Goal: Task Accomplishment & Management: Manage account settings

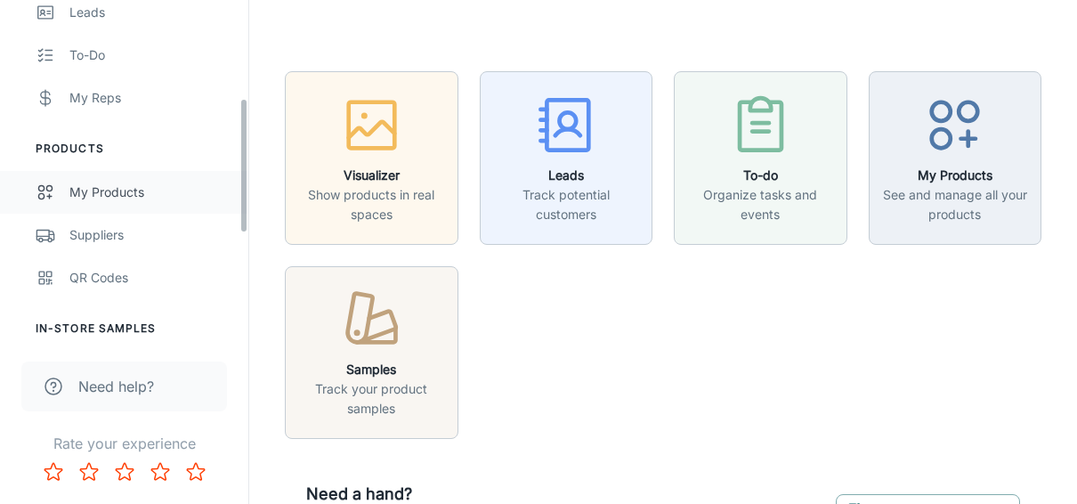
scroll to position [247, 0]
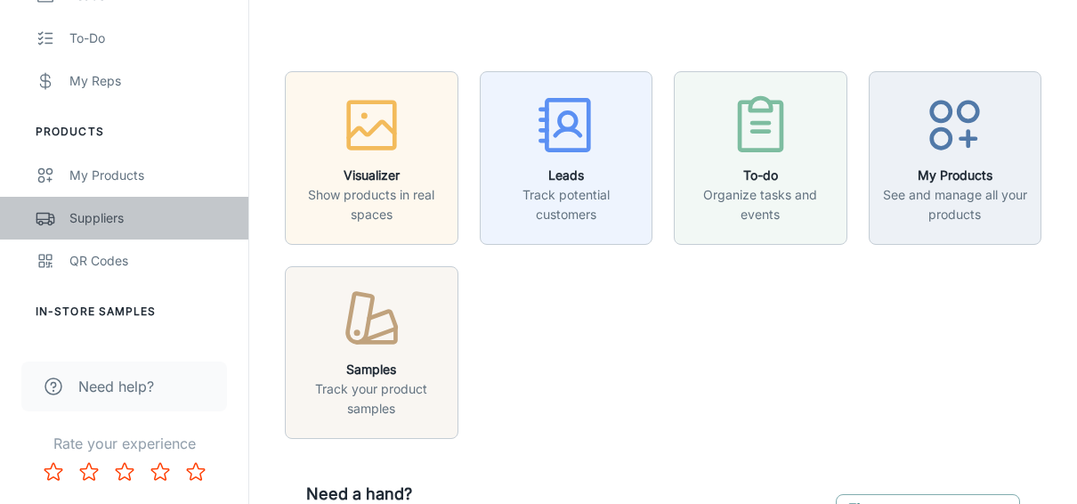
click at [99, 225] on div "Suppliers" at bounding box center [149, 218] width 161 height 20
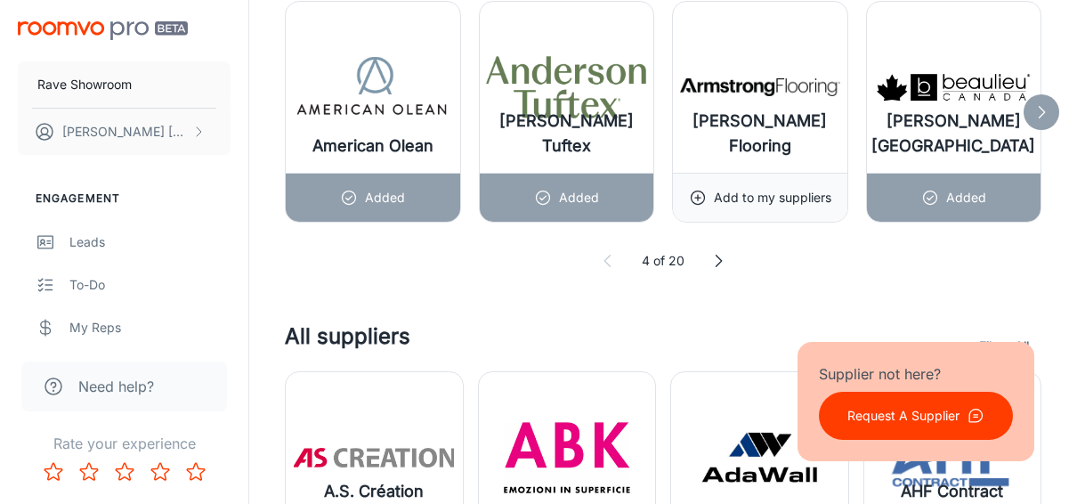
scroll to position [1158, 0]
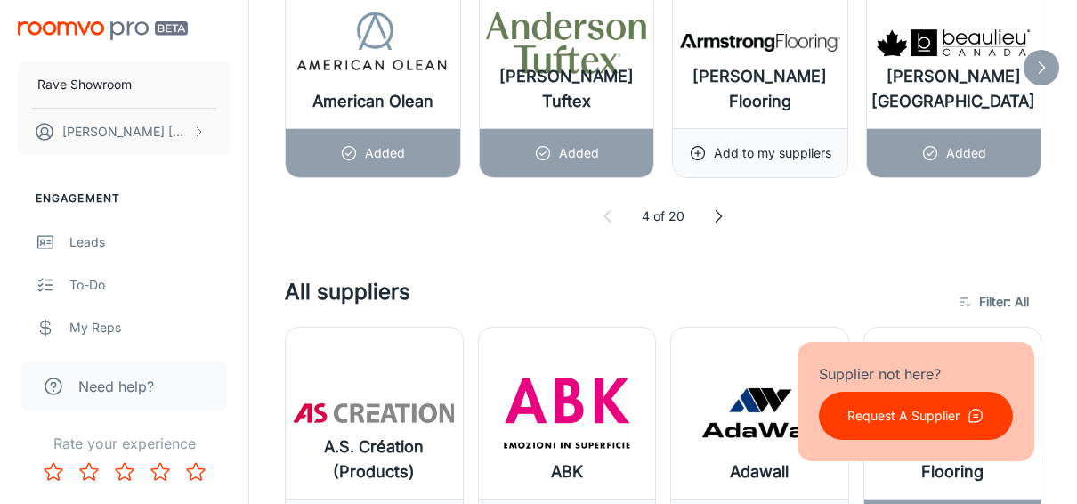
click at [1042, 59] on icon at bounding box center [1042, 68] width 18 height 18
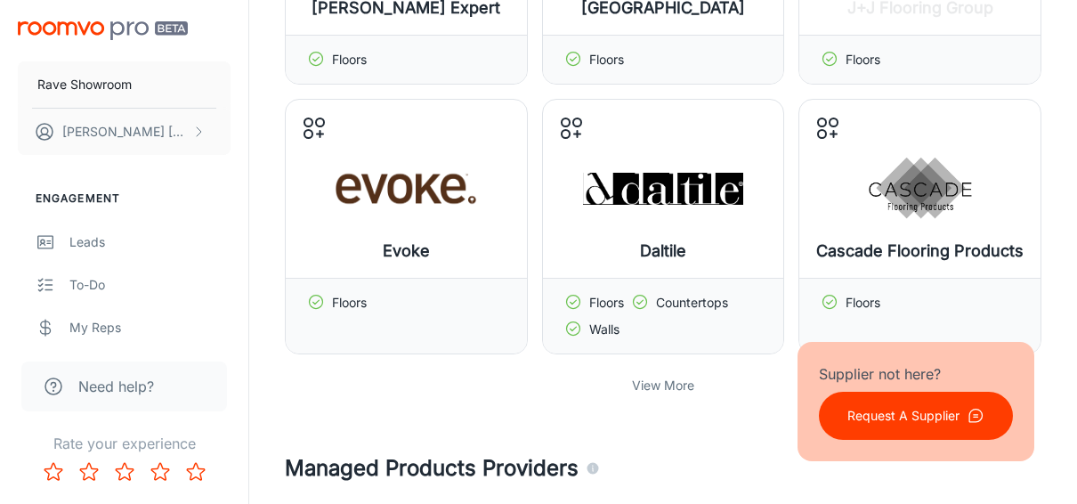
scroll to position [623, 0]
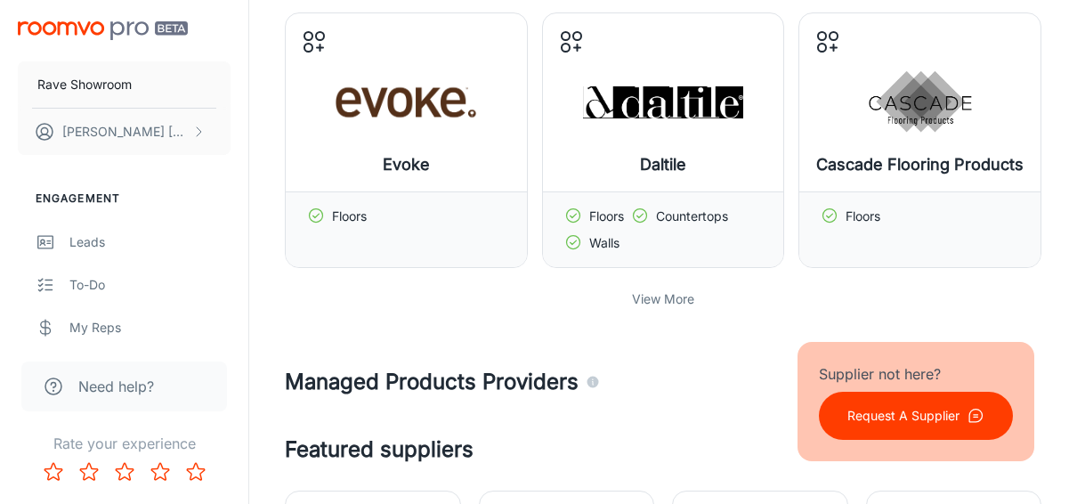
click at [658, 296] on p "View More" at bounding box center [663, 299] width 62 height 20
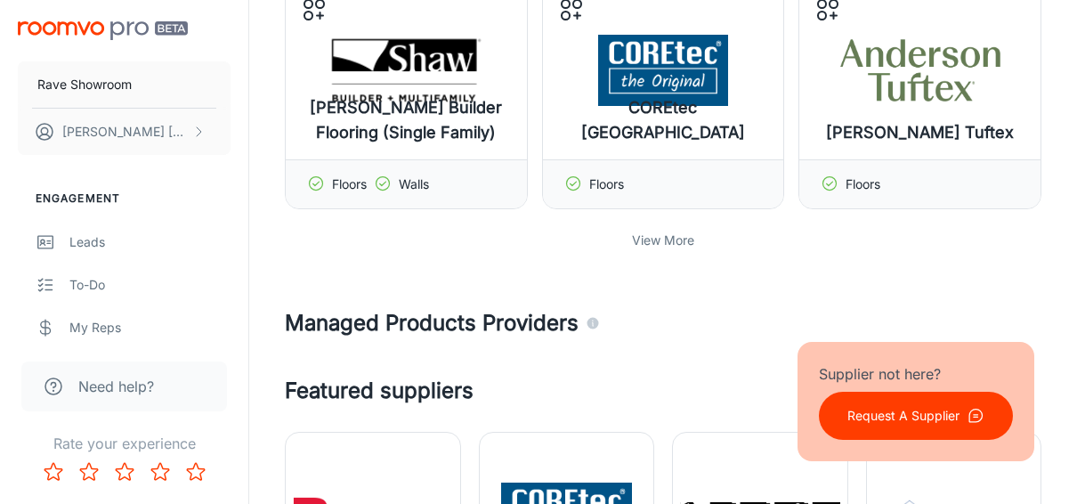
scroll to position [1514, 0]
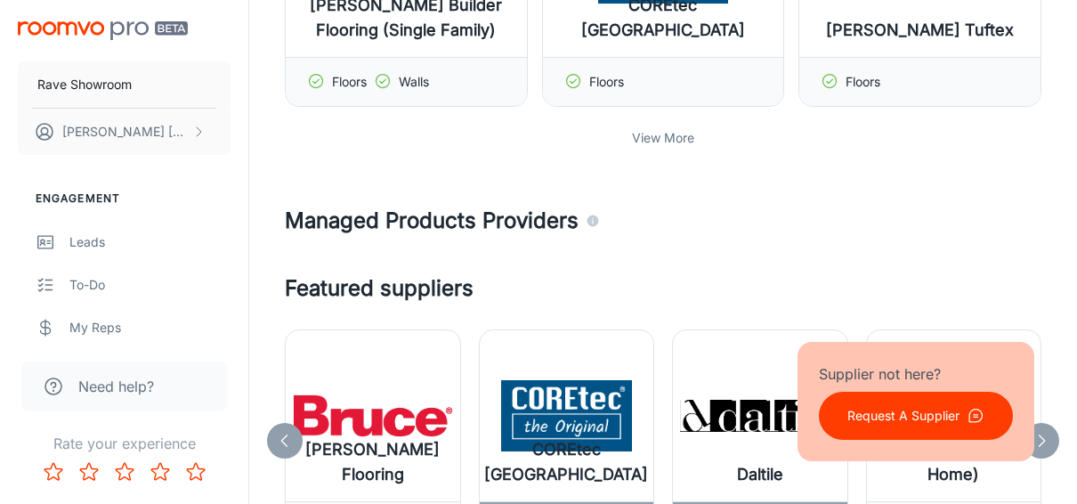
click at [661, 128] on p "View More" at bounding box center [663, 138] width 62 height 20
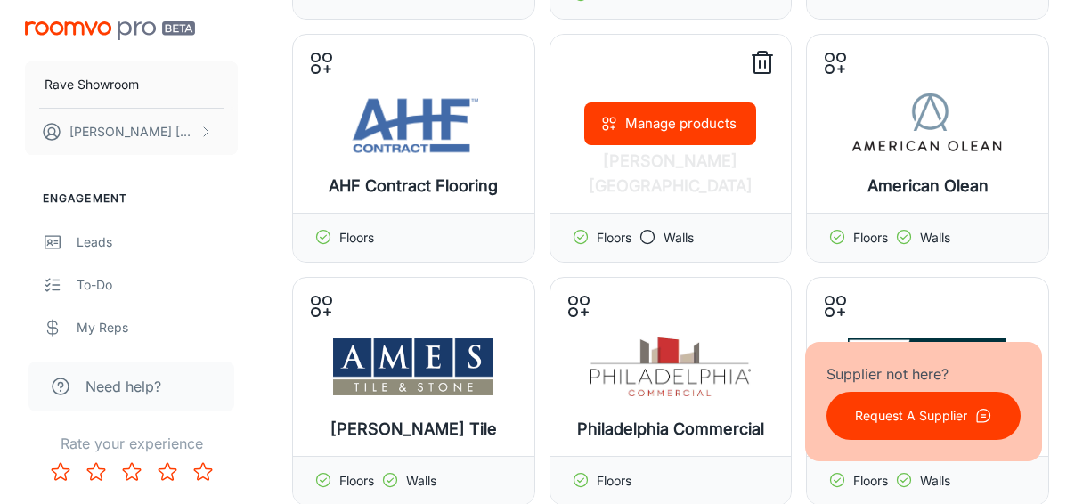
scroll to position [890, 0]
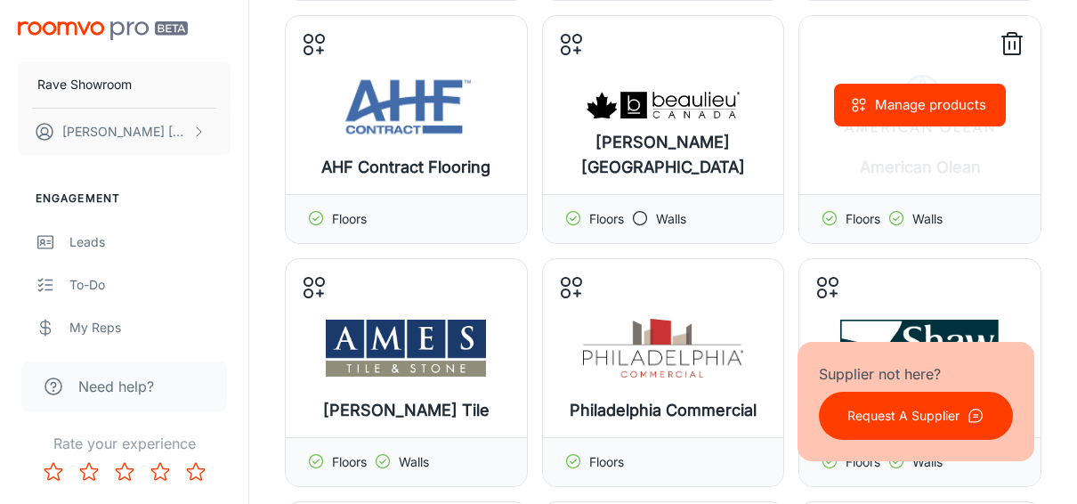
click at [849, 136] on div "Manage products" at bounding box center [920, 105] width 241 height 178
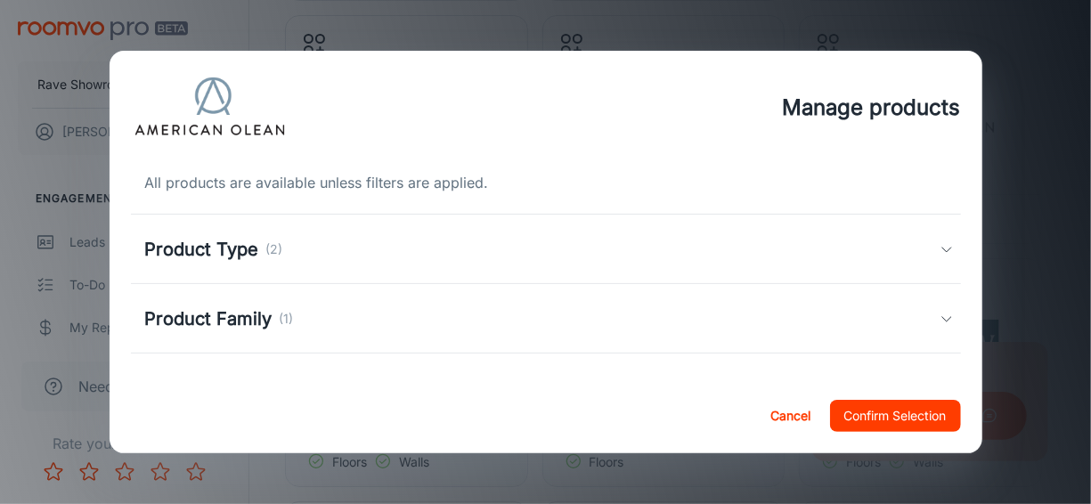
click at [939, 242] on icon at bounding box center [946, 249] width 14 height 14
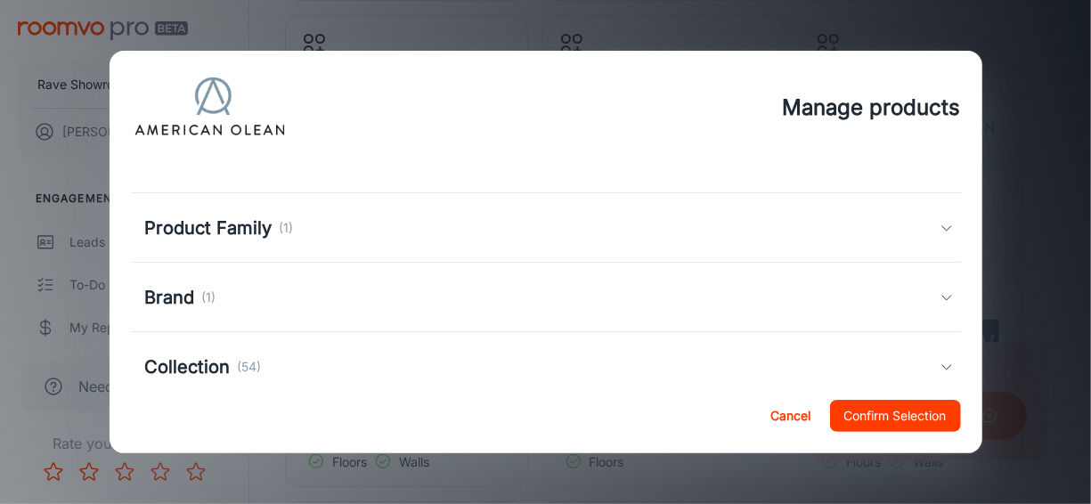
scroll to position [174, 0]
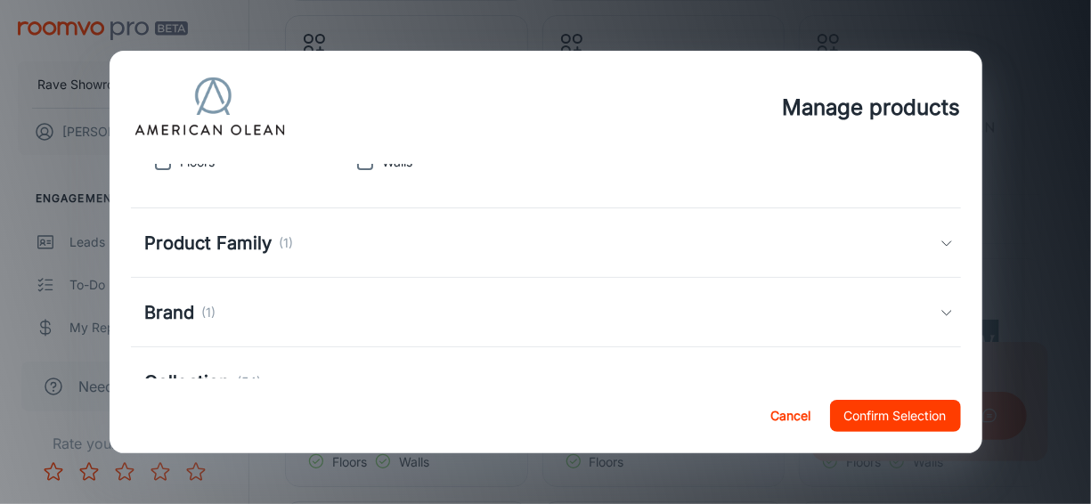
click at [934, 232] on div "Product Family (1)" at bounding box center [546, 242] width 830 height 69
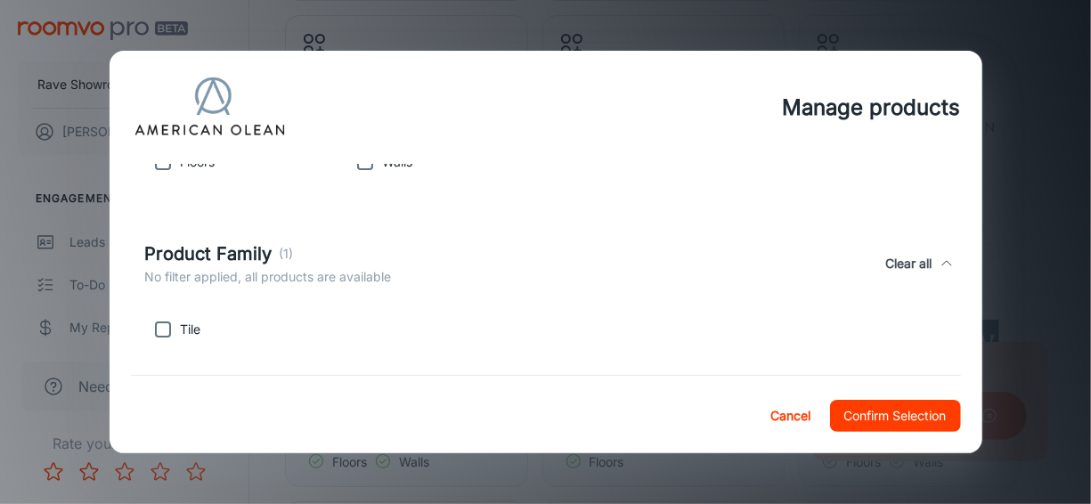
scroll to position [352, 0]
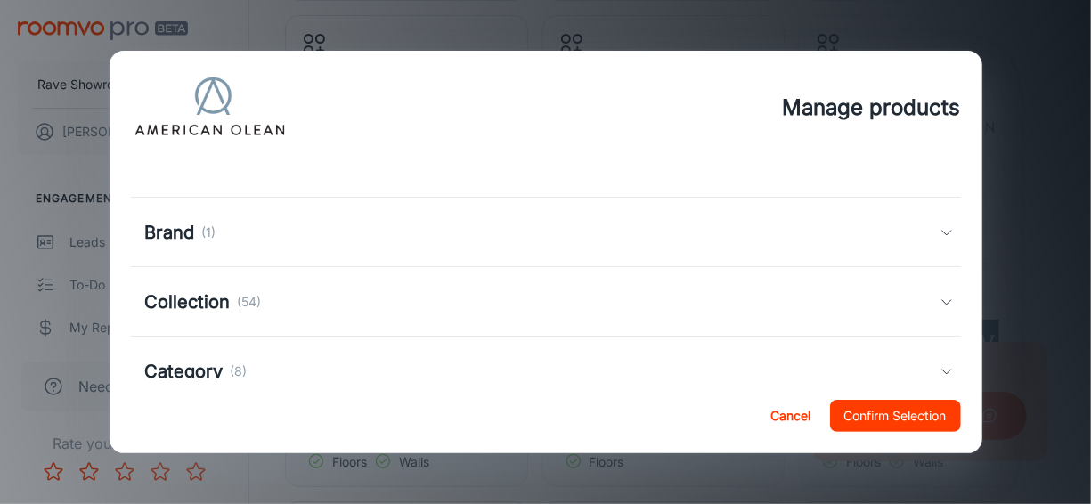
click at [939, 226] on icon at bounding box center [946, 232] width 14 height 14
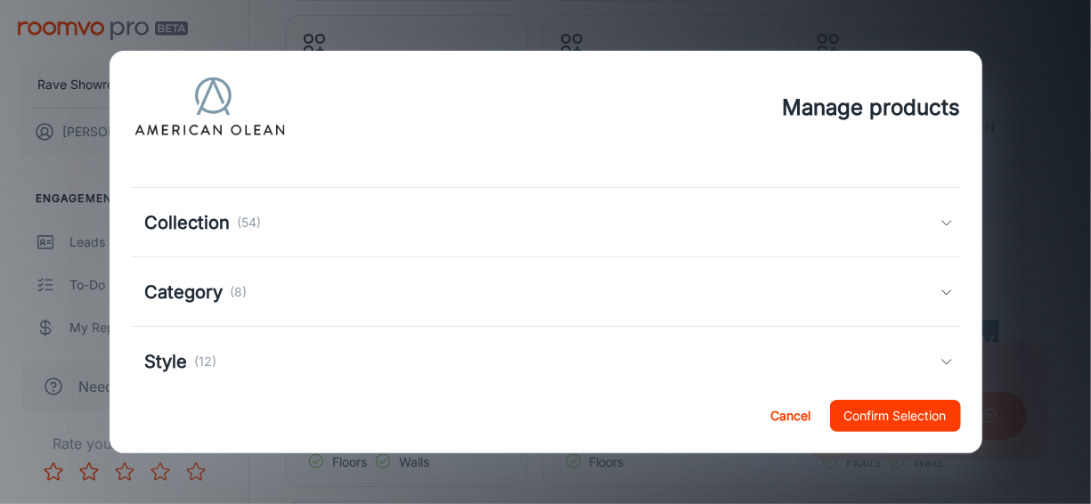
scroll to position [530, 0]
click at [939, 224] on div "Collection (54)" at bounding box center [546, 221] width 830 height 69
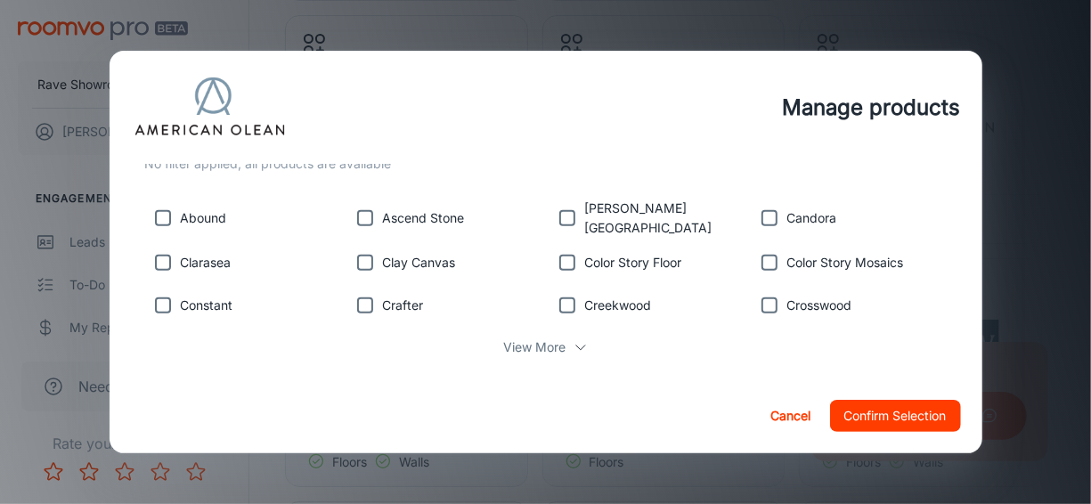
scroll to position [708, 0]
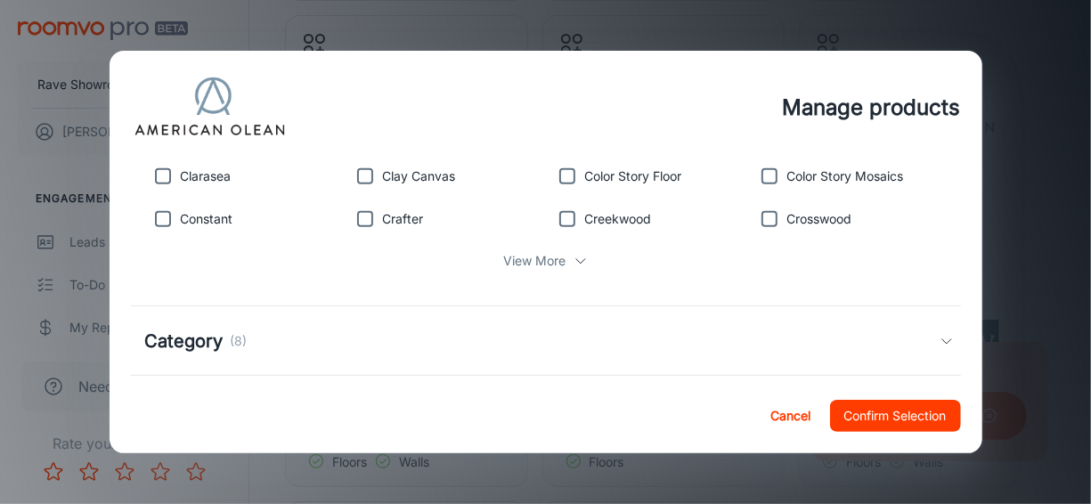
click at [939, 334] on icon at bounding box center [946, 341] width 14 height 14
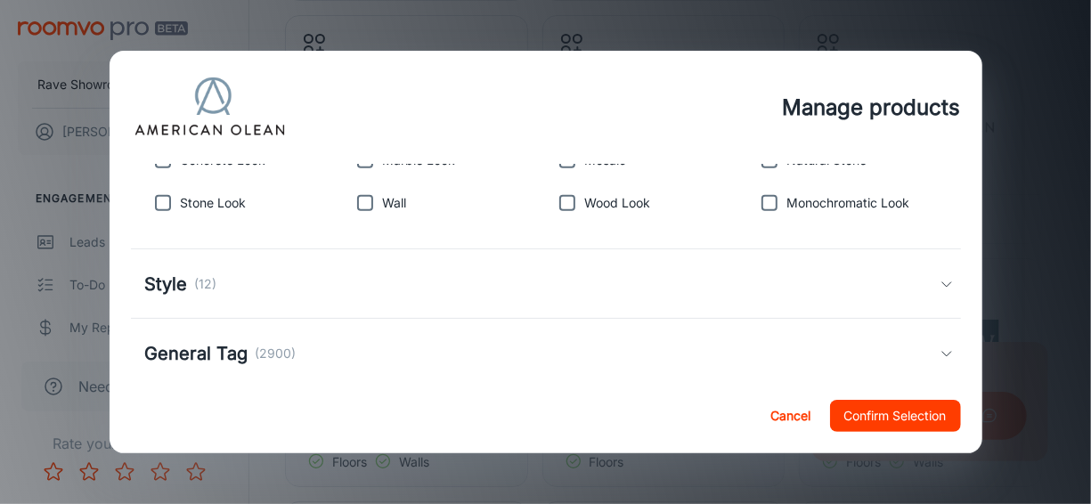
scroll to position [1002, 0]
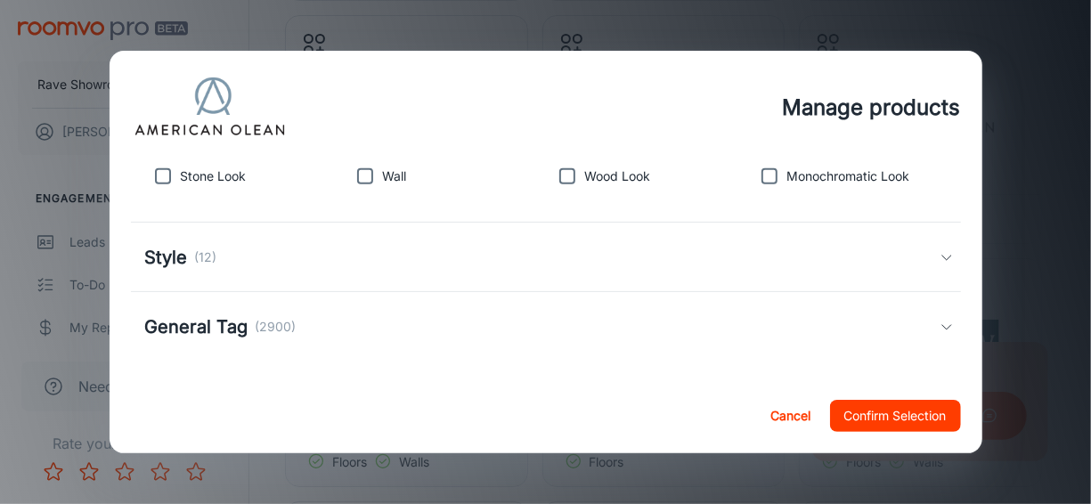
click at [939, 250] on icon at bounding box center [946, 257] width 14 height 14
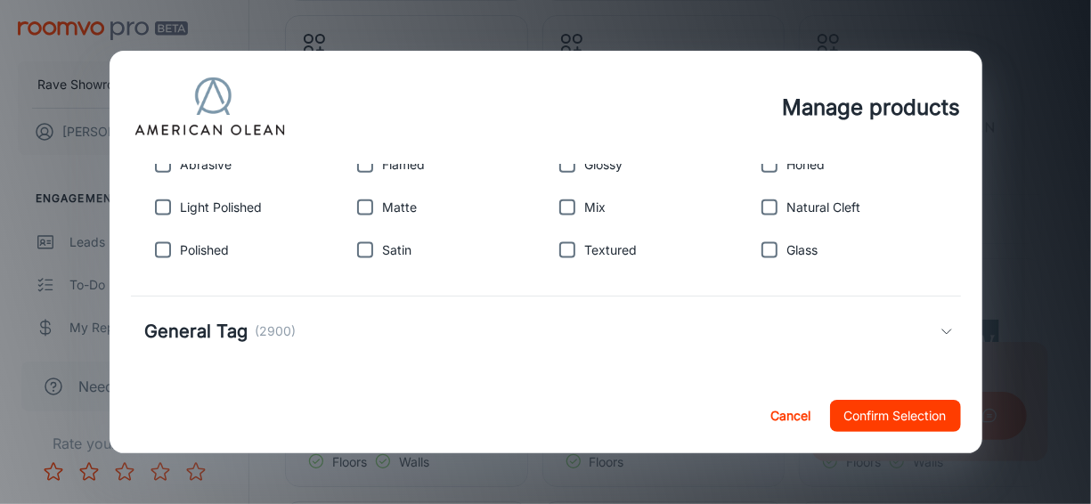
scroll to position [1185, 0]
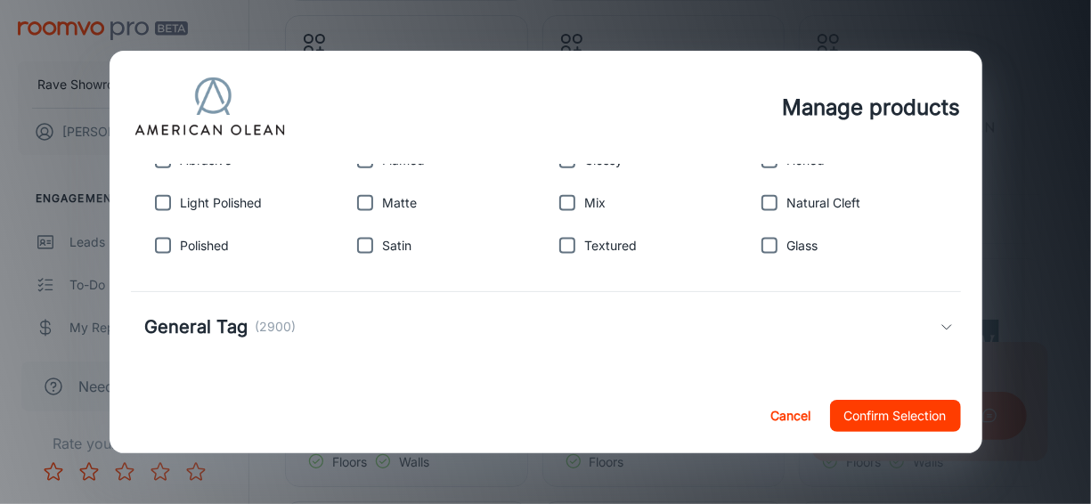
click at [939, 321] on icon at bounding box center [946, 327] width 14 height 14
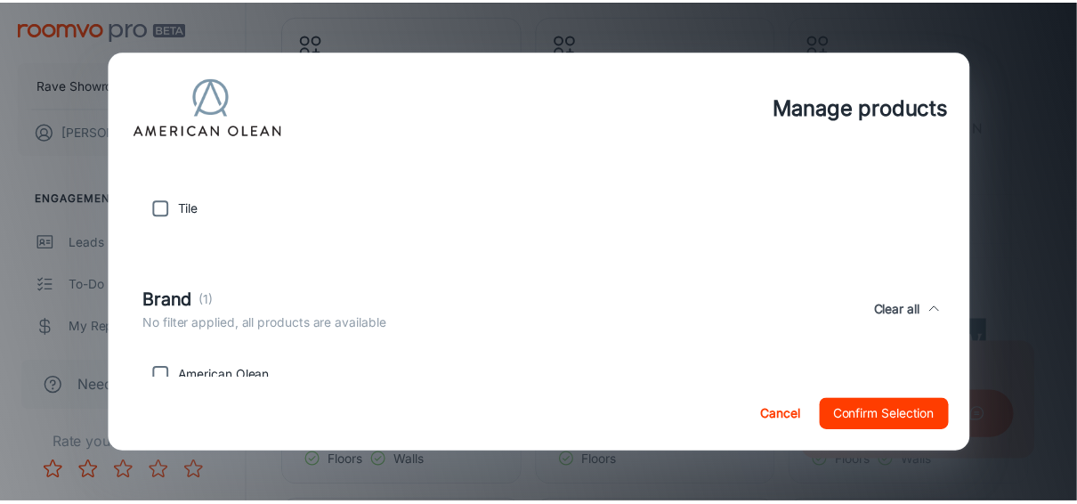
scroll to position [0, 0]
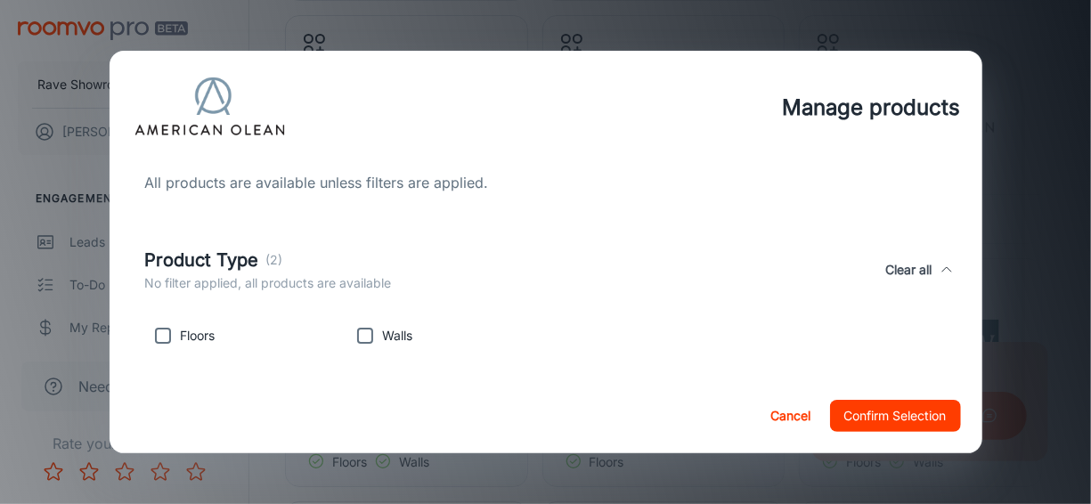
click at [774, 404] on button "Cancel" at bounding box center [790, 416] width 57 height 32
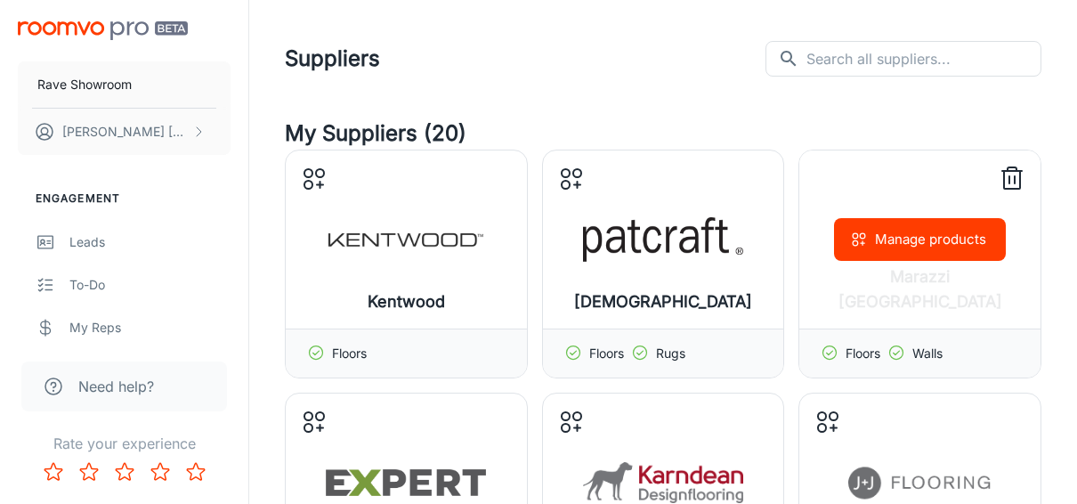
click at [858, 288] on div "Manage products" at bounding box center [920, 239] width 241 height 178
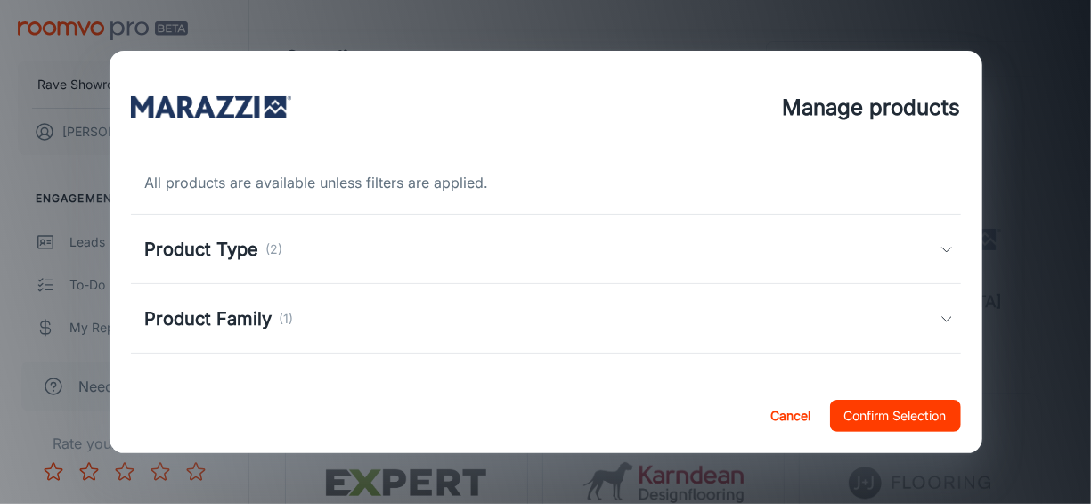
click at [939, 254] on icon at bounding box center [946, 249] width 14 height 14
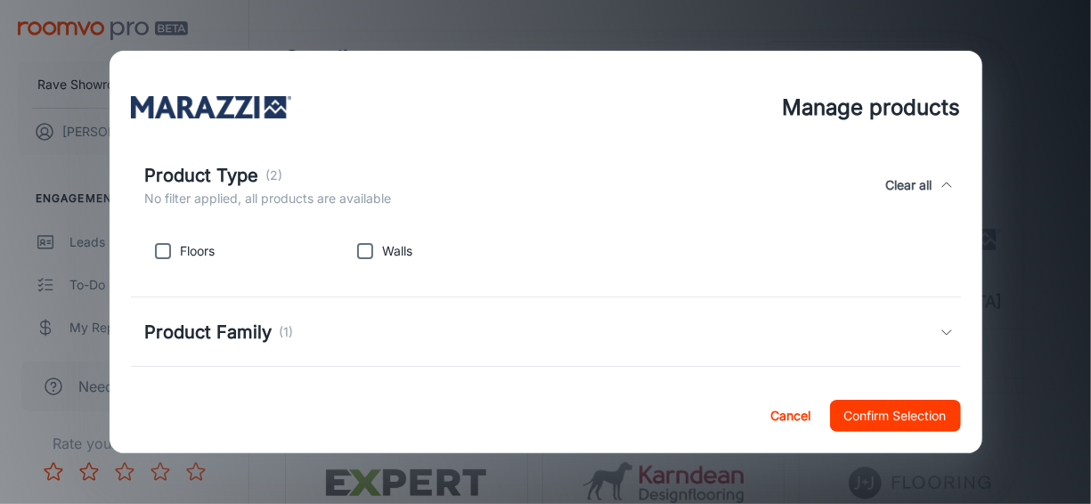
scroll to position [267, 0]
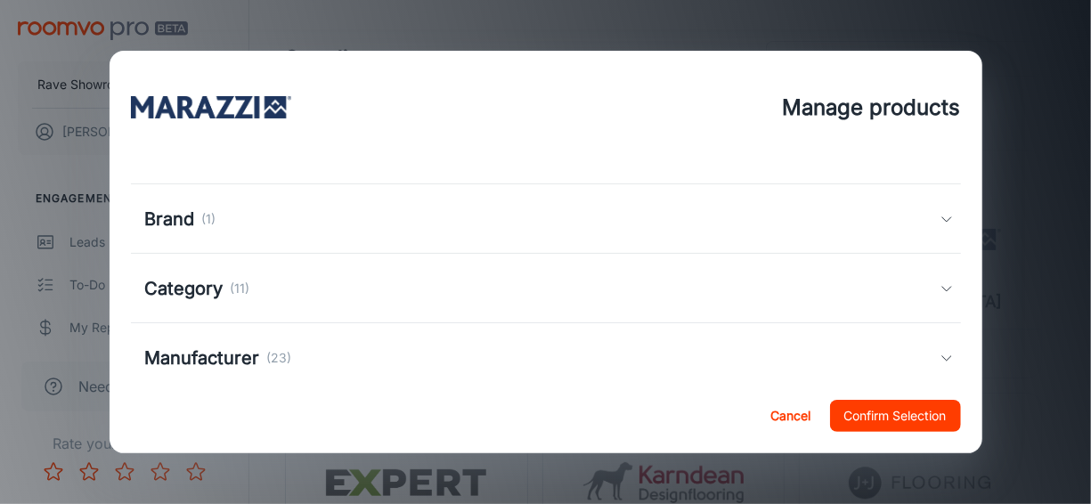
click at [939, 215] on icon at bounding box center [946, 219] width 14 height 14
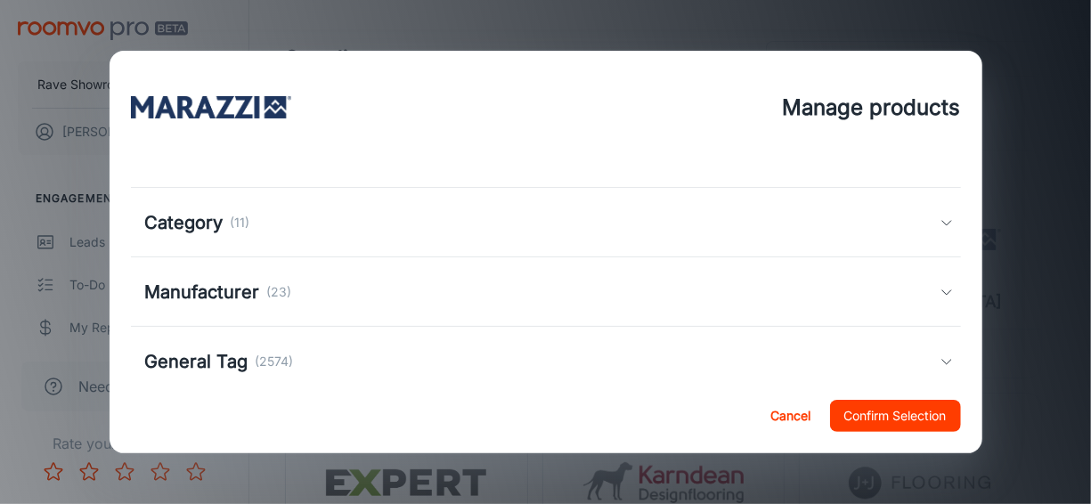
scroll to position [445, 0]
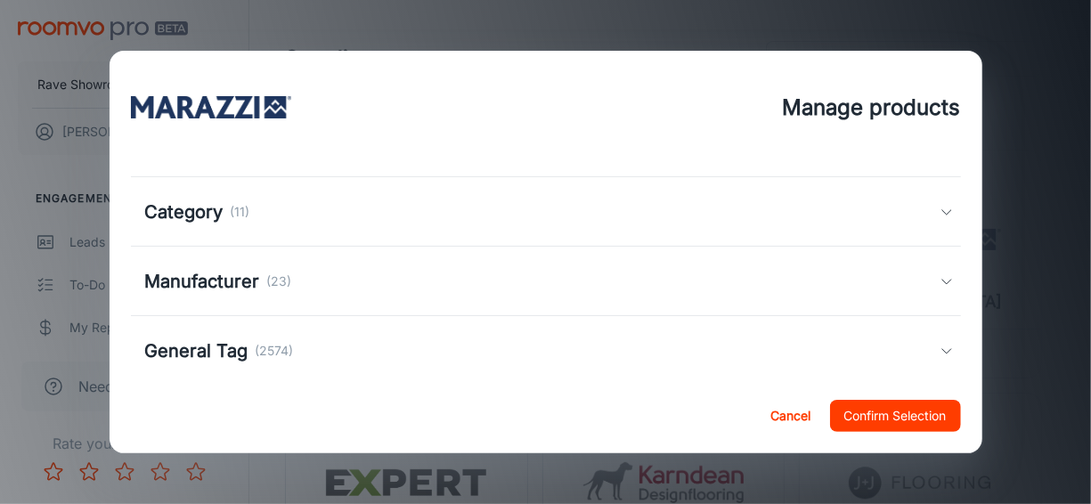
click at [939, 206] on icon at bounding box center [946, 212] width 14 height 14
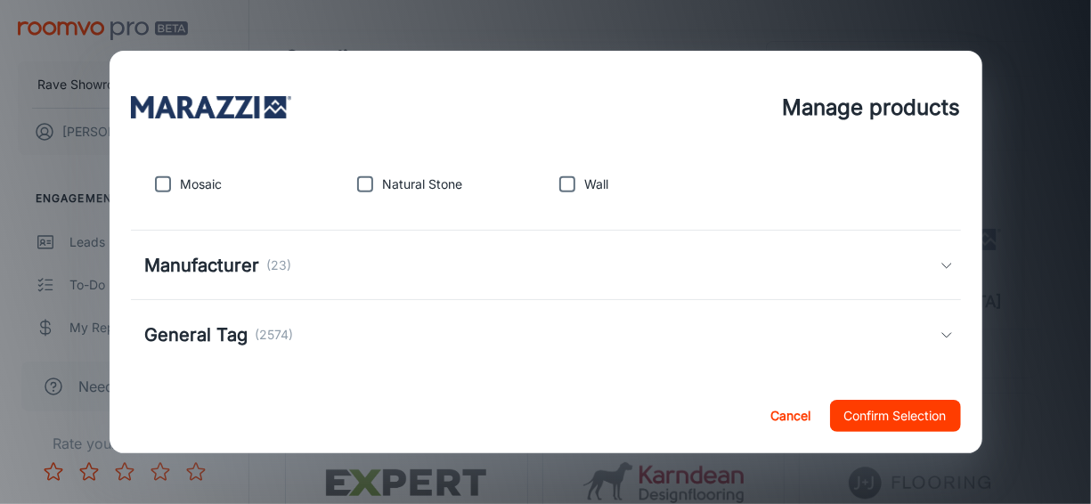
scroll to position [653, 0]
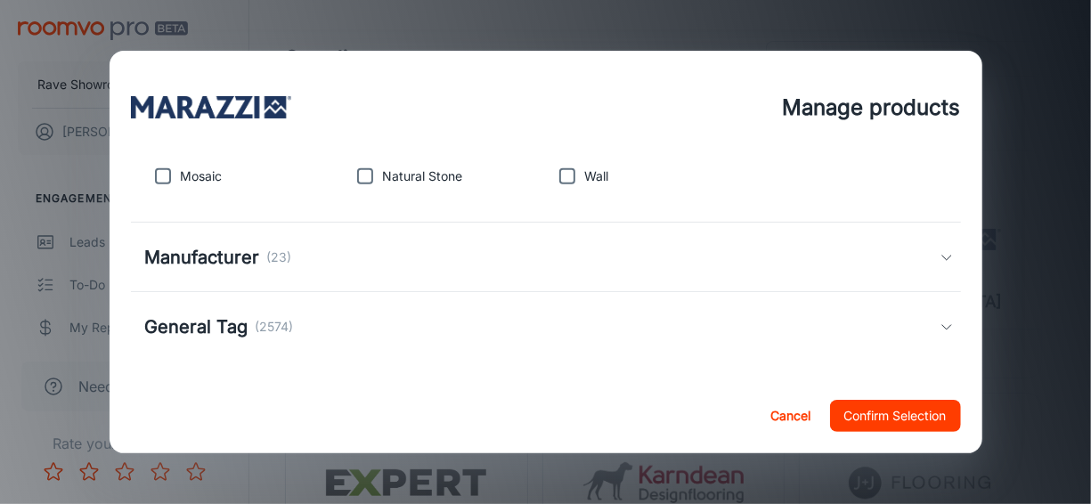
click at [900, 245] on div "Manufacturer (23)" at bounding box center [542, 257] width 794 height 27
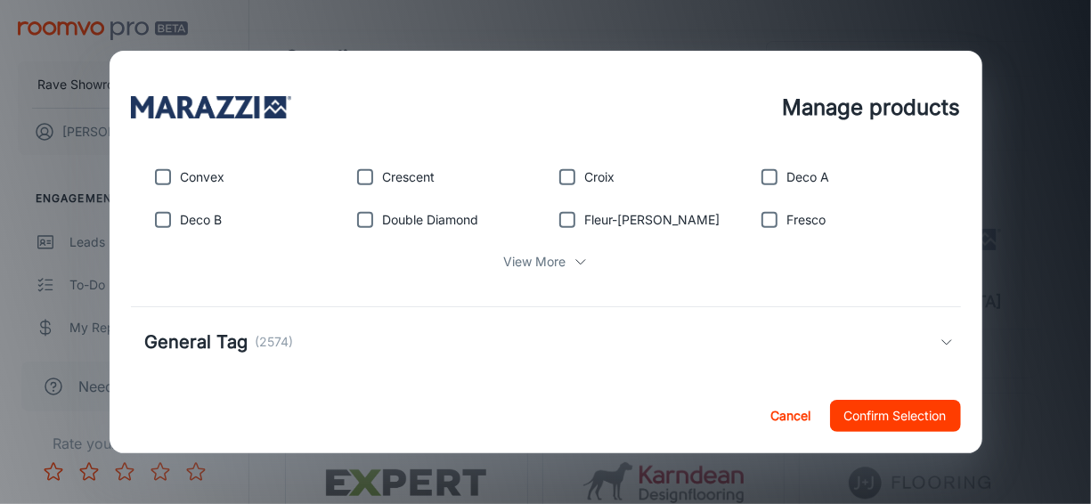
scroll to position [877, 0]
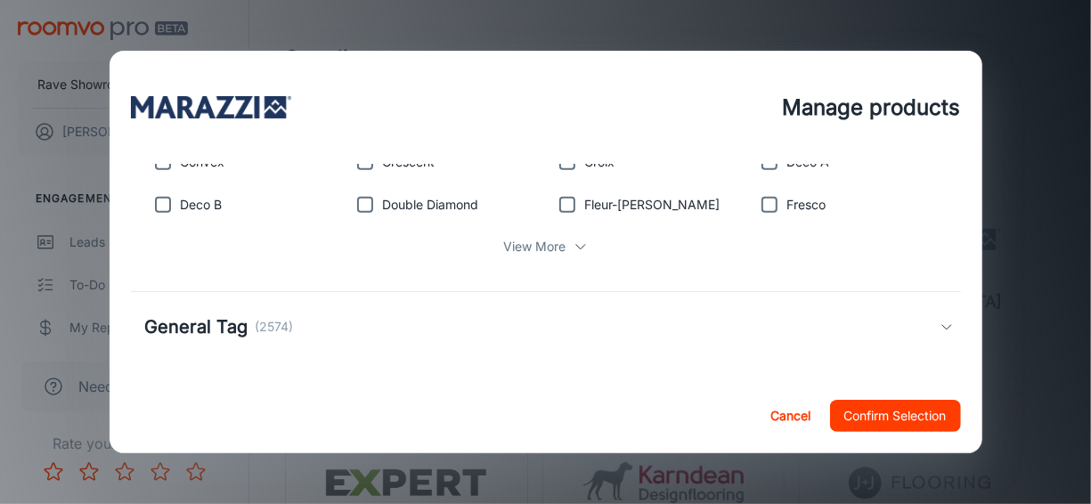
click at [939, 321] on icon at bounding box center [946, 327] width 14 height 14
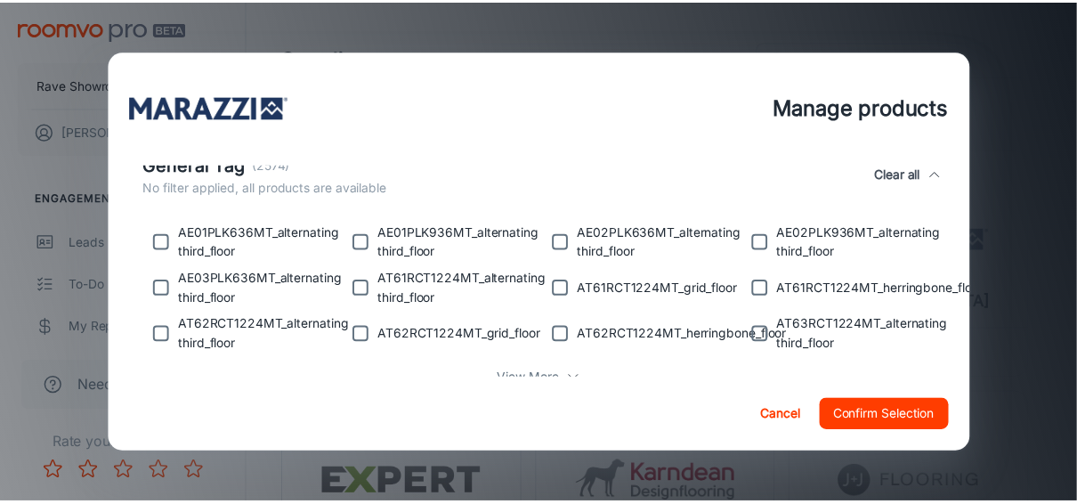
scroll to position [1111, 0]
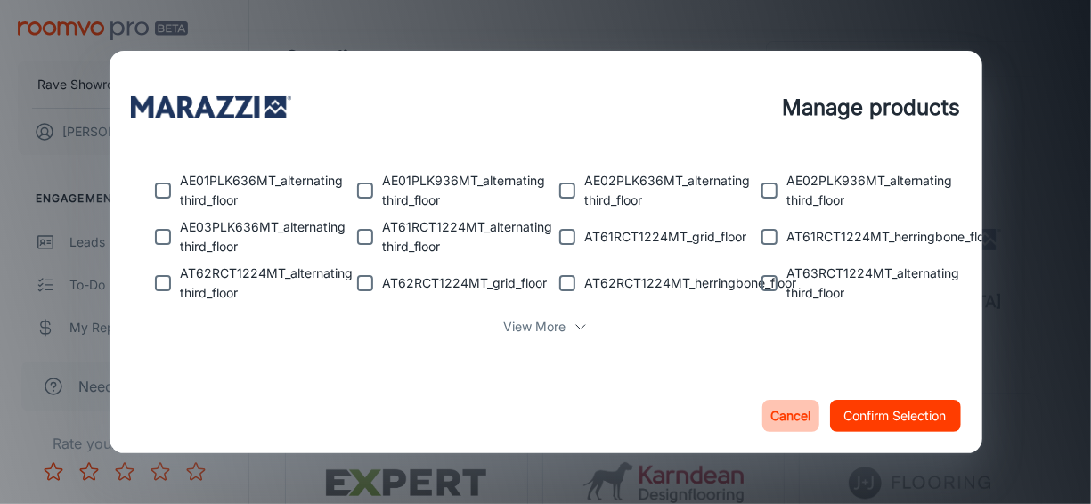
click at [780, 414] on button "Cancel" at bounding box center [790, 416] width 57 height 32
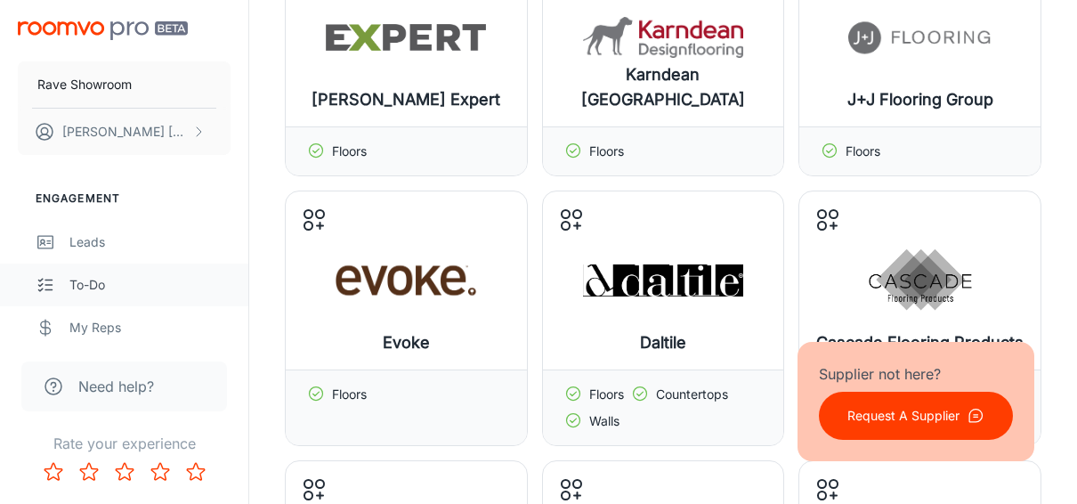
scroll to position [89, 0]
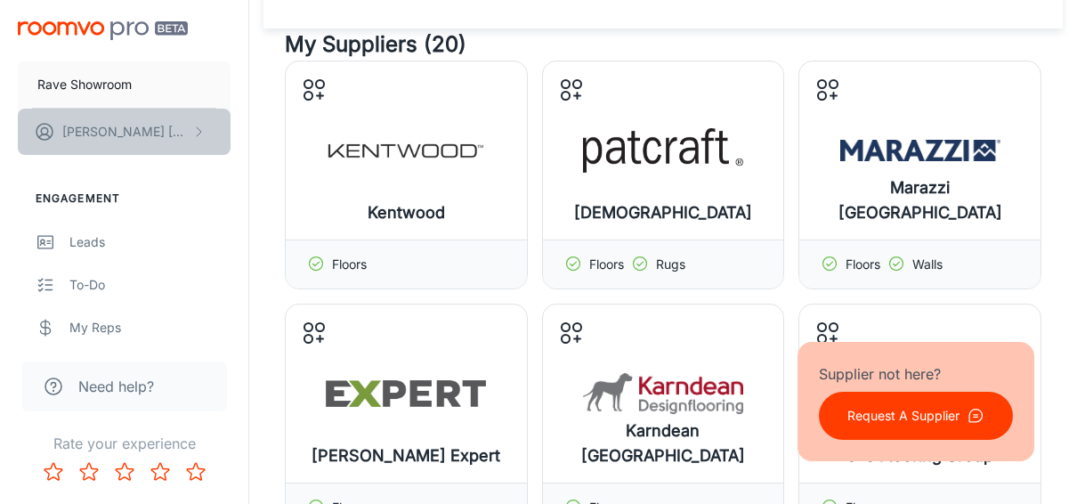
click at [103, 128] on p "[PERSON_NAME]" at bounding box center [125, 132] width 126 height 20
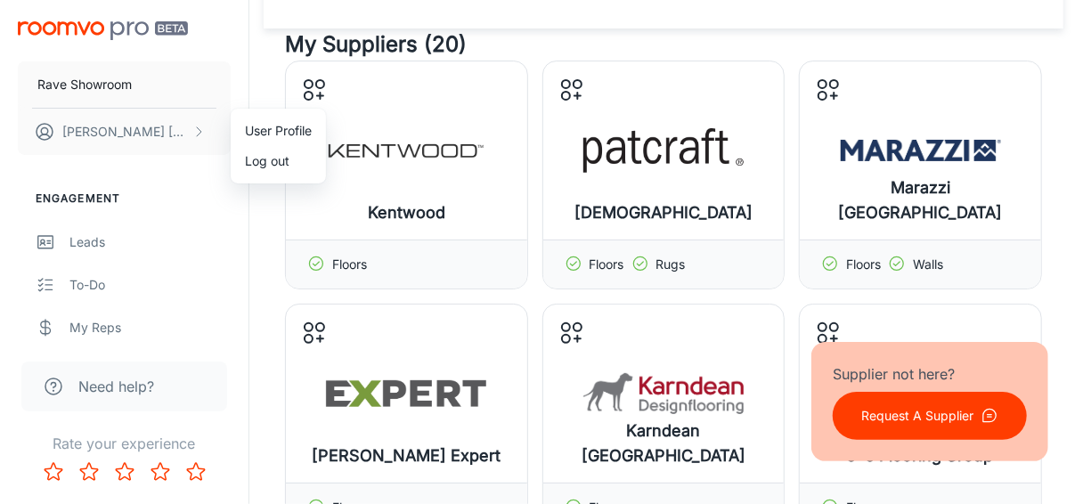
click at [97, 280] on div at bounding box center [545, 252] width 1091 height 504
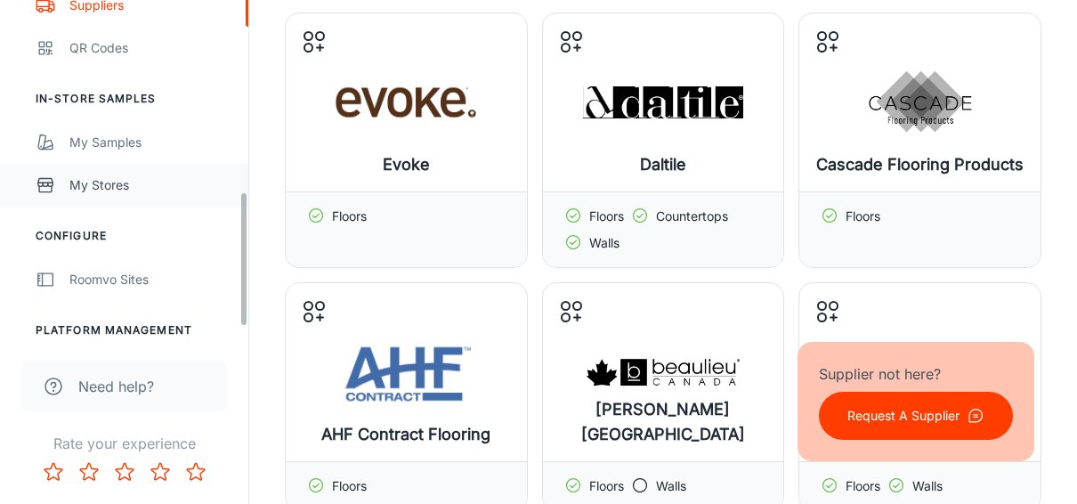
scroll to position [514, 0]
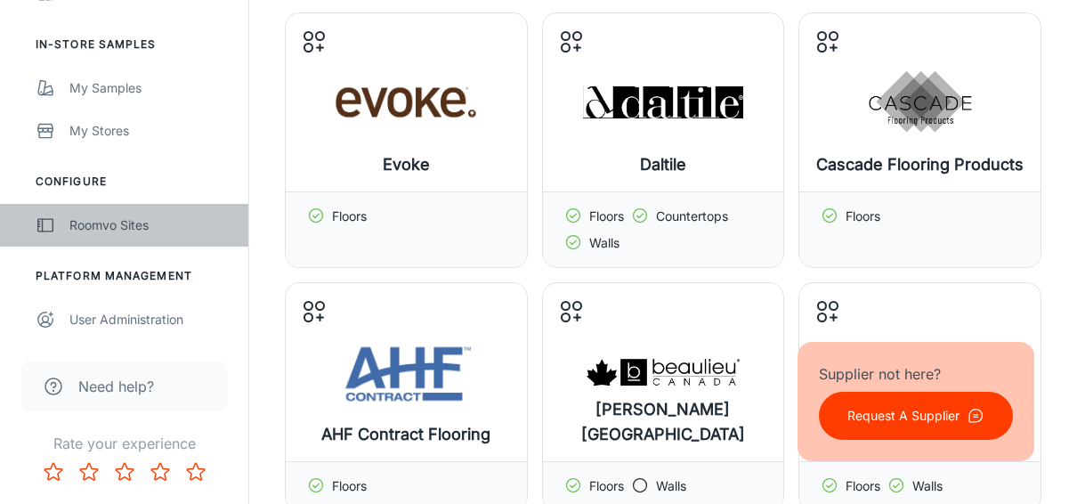
click at [110, 226] on div "Roomvo Sites" at bounding box center [149, 225] width 161 height 20
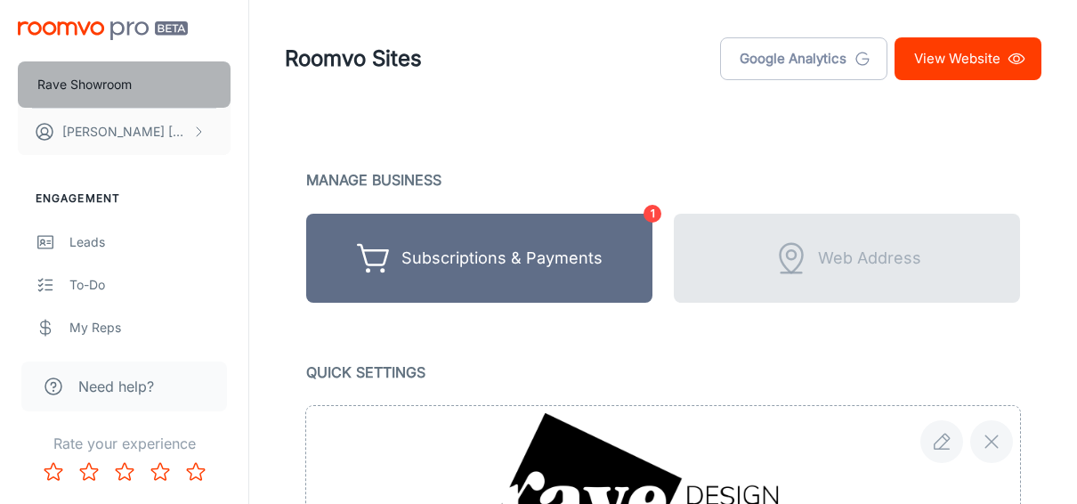
click at [98, 85] on p "Rave Showroom" at bounding box center [84, 85] width 94 height 20
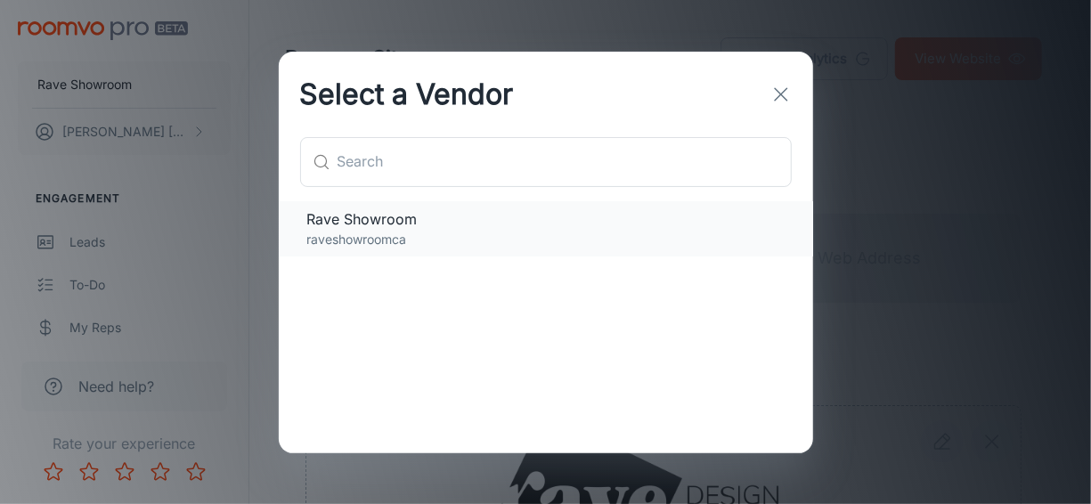
click at [362, 226] on span "Rave Showroom" at bounding box center [545, 218] width 477 height 21
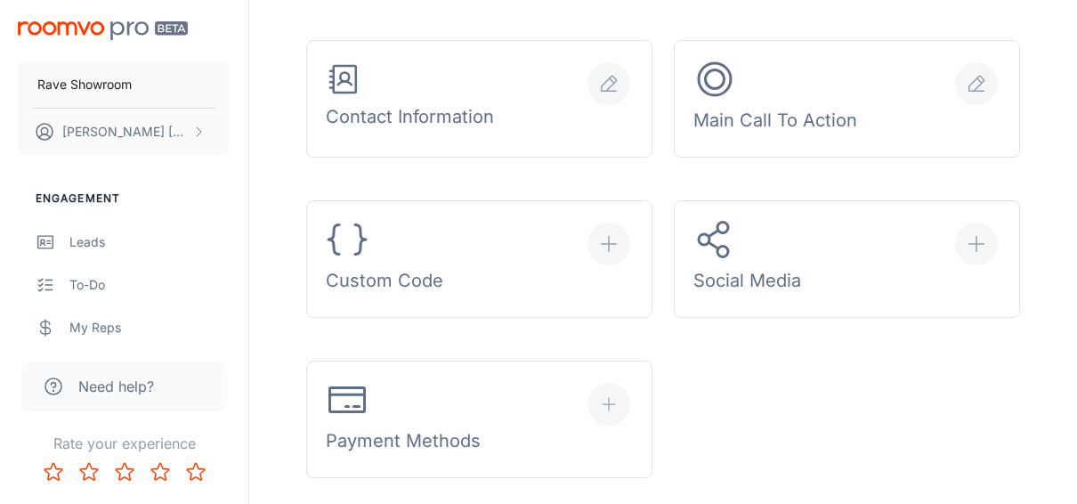
scroll to position [623, 0]
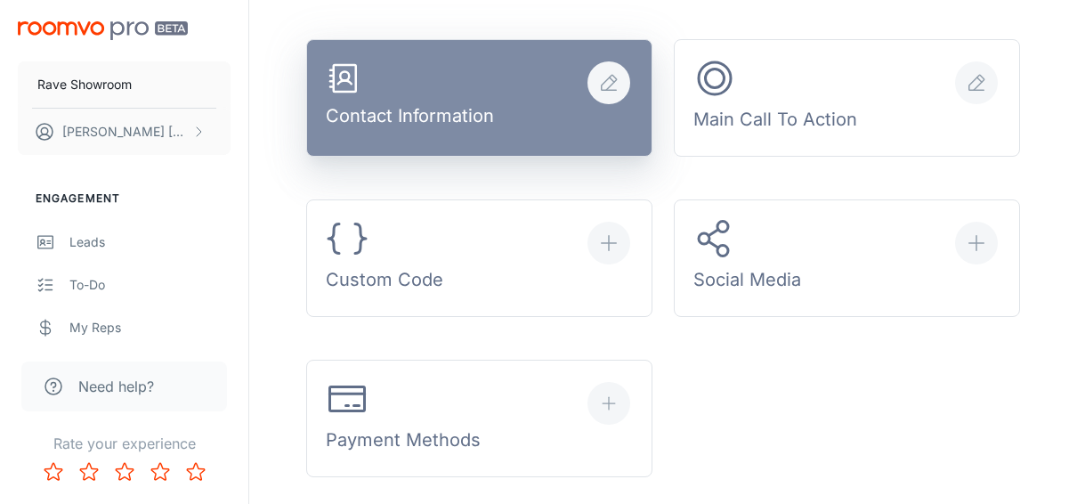
click at [491, 112] on div "Contact Information" at bounding box center [410, 99] width 168 height 76
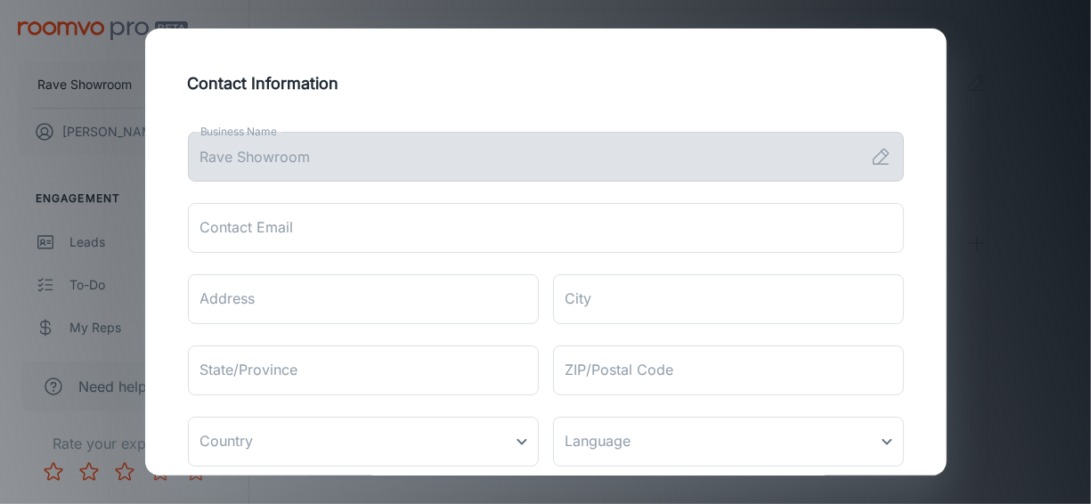
click at [881, 153] on line at bounding box center [883, 153] width 4 height 4
click at [998, 202] on div "Contact Information Business Name Rave Showroom Business Name Contact Email Con…" at bounding box center [545, 252] width 1091 height 504
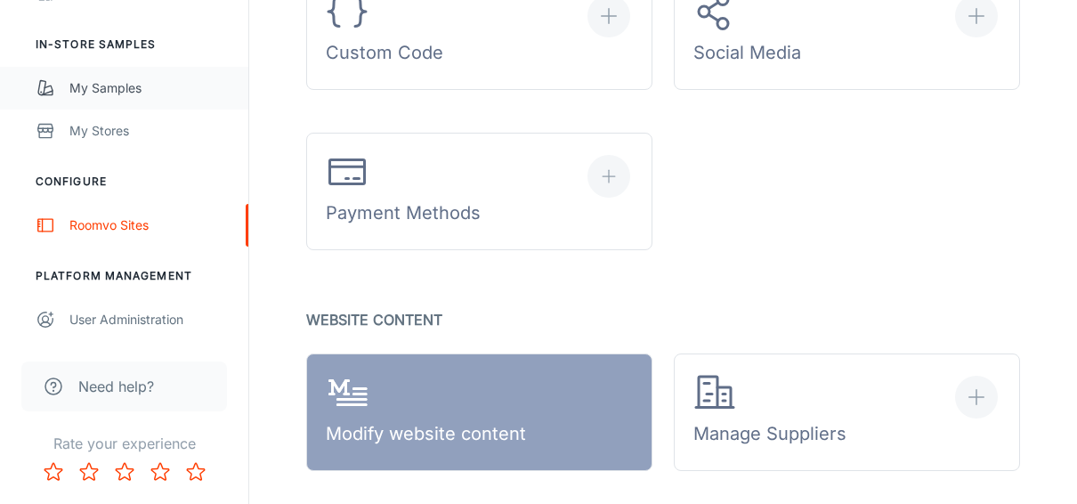
scroll to position [890, 0]
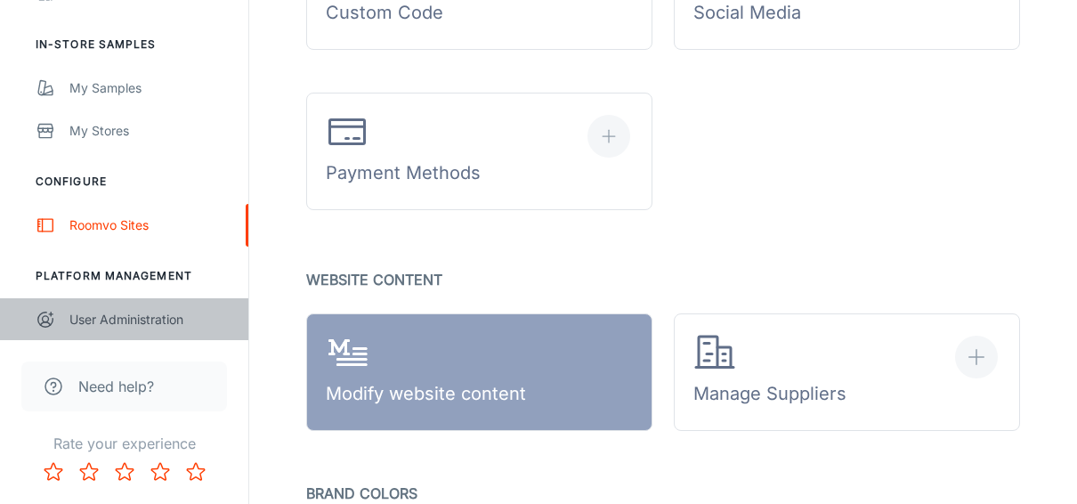
click at [117, 313] on div "User Administration" at bounding box center [149, 320] width 161 height 20
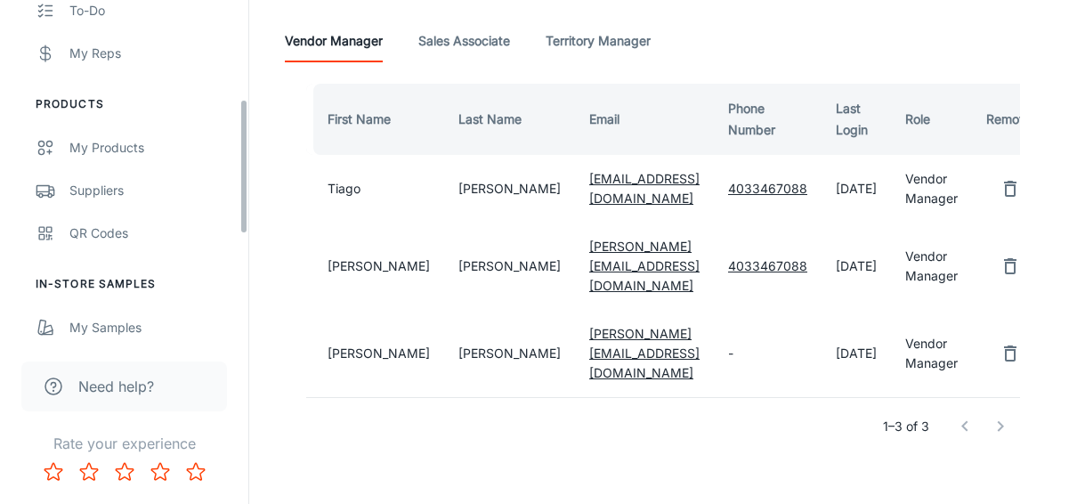
scroll to position [247, 0]
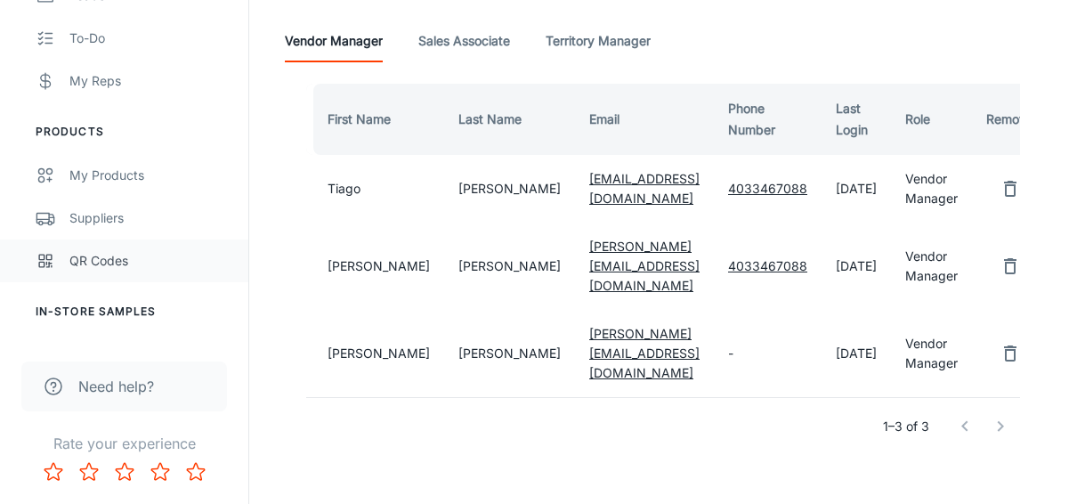
click at [113, 262] on div "QR Codes" at bounding box center [149, 261] width 161 height 20
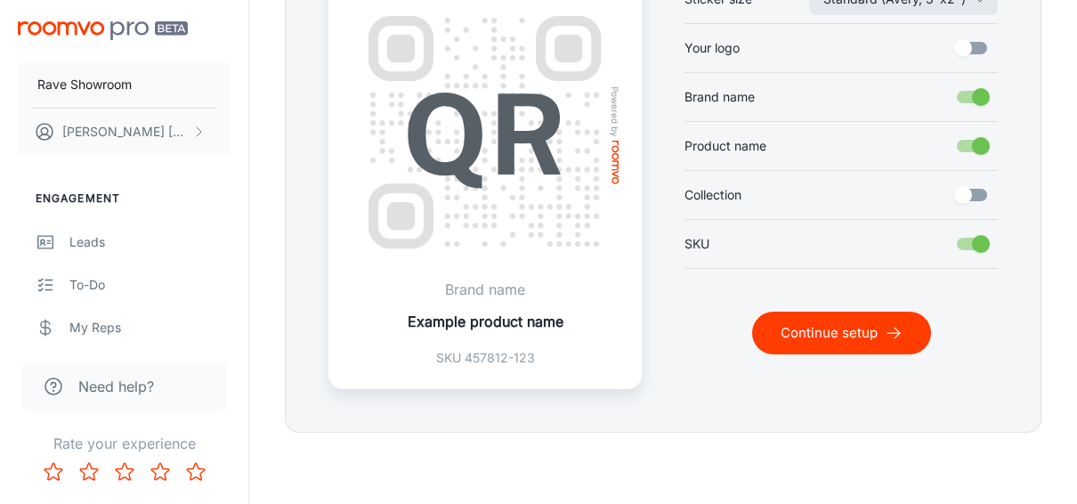
scroll to position [486, 0]
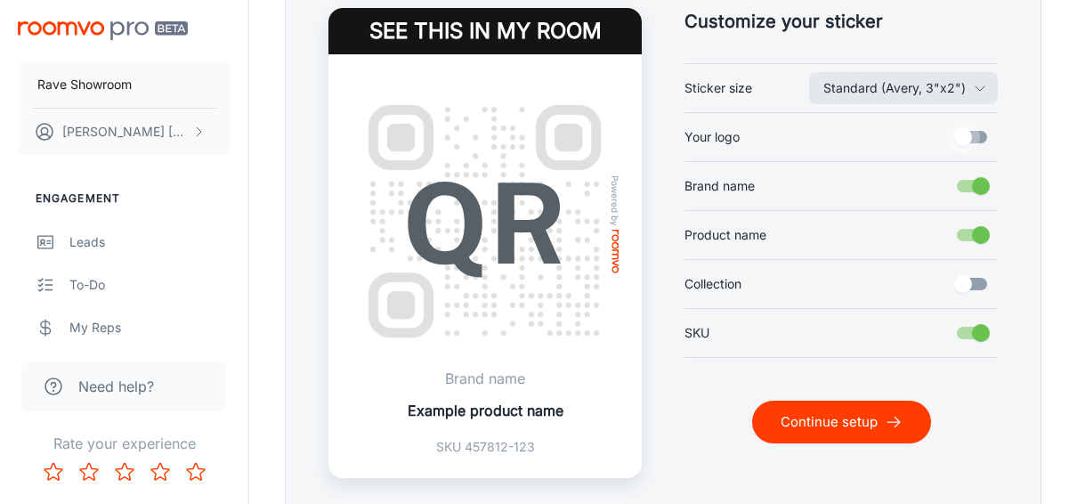
click at [973, 137] on input "Your logo" at bounding box center [964, 137] width 102 height 34
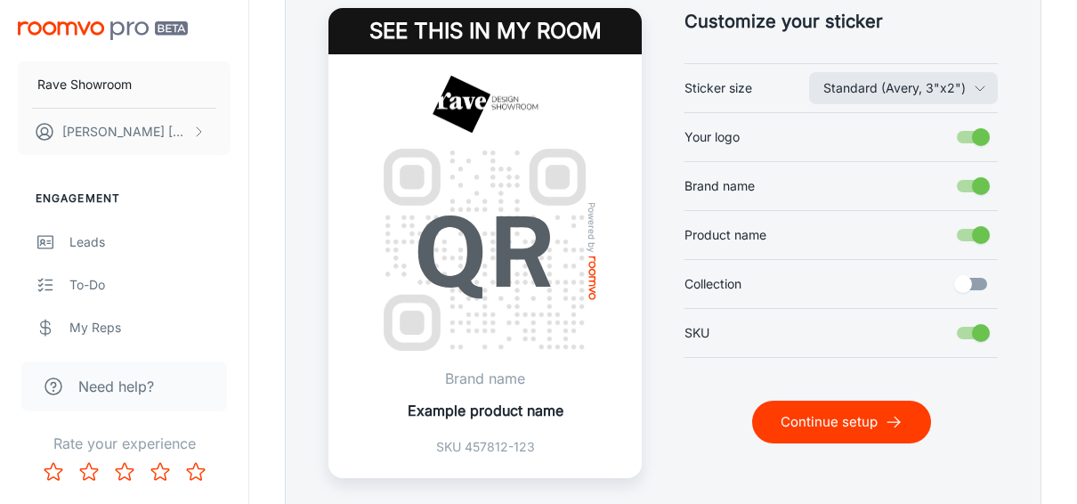
click at [966, 132] on input "Your logo" at bounding box center [981, 137] width 102 height 34
checkbox input "false"
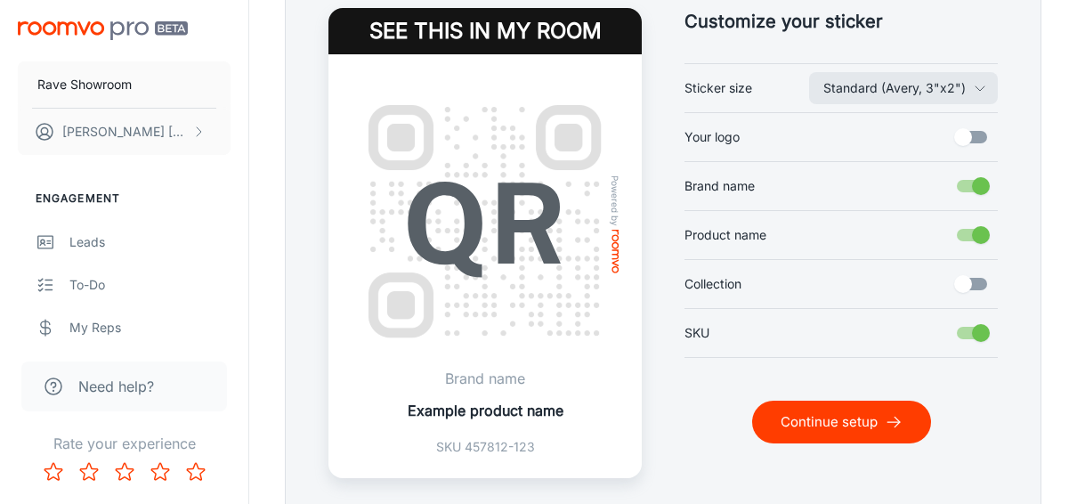
click at [981, 281] on input "Collection" at bounding box center [964, 284] width 102 height 34
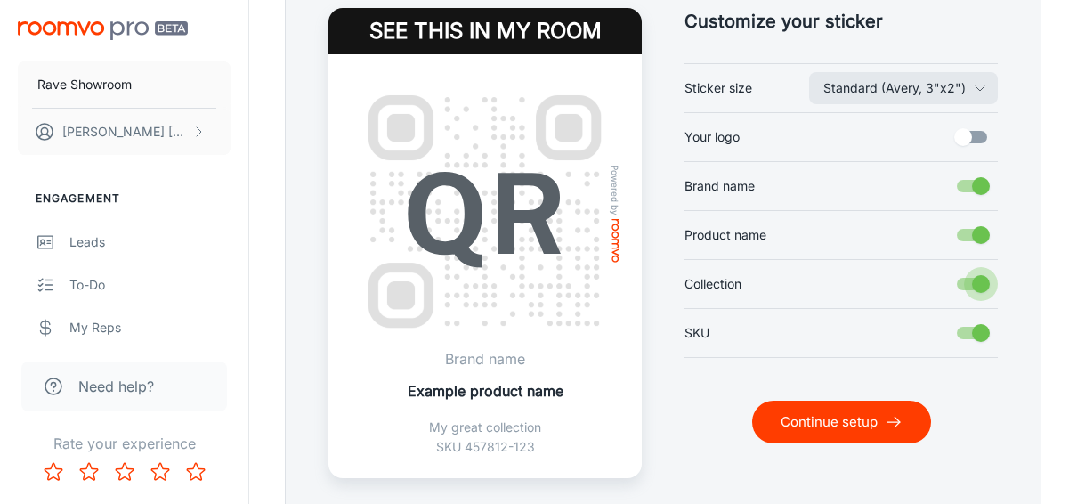
click at [971, 278] on input "Collection" at bounding box center [981, 284] width 102 height 34
checkbox input "false"
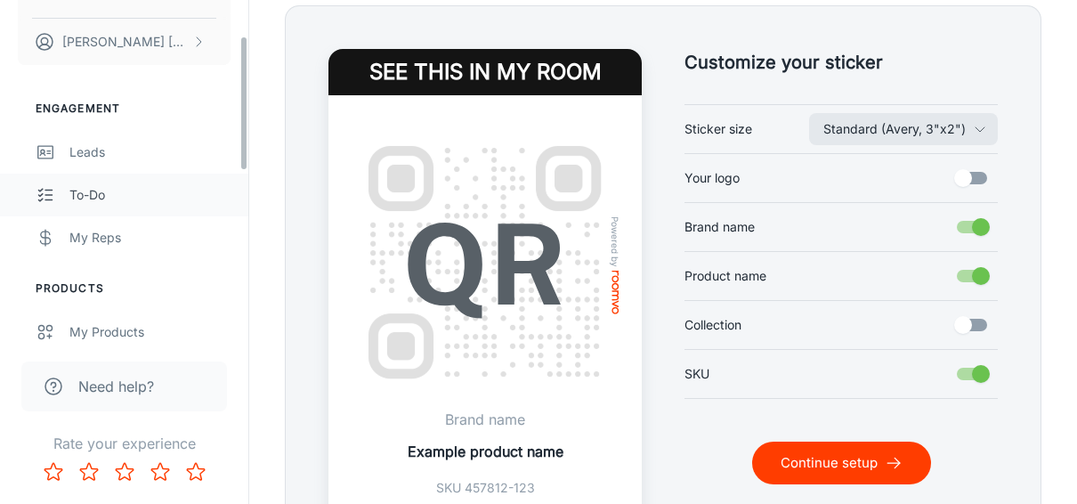
scroll to position [178, 0]
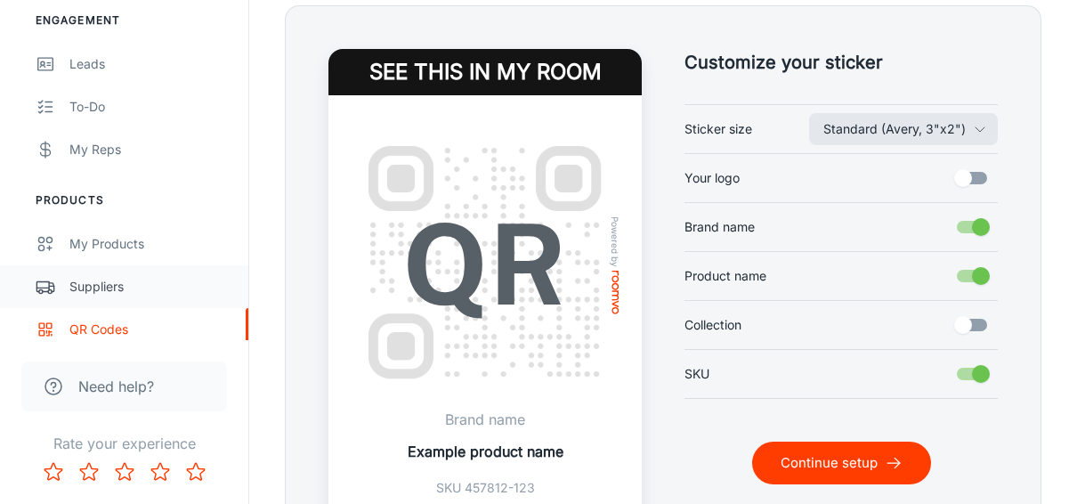
click at [102, 278] on div "Suppliers" at bounding box center [149, 287] width 161 height 20
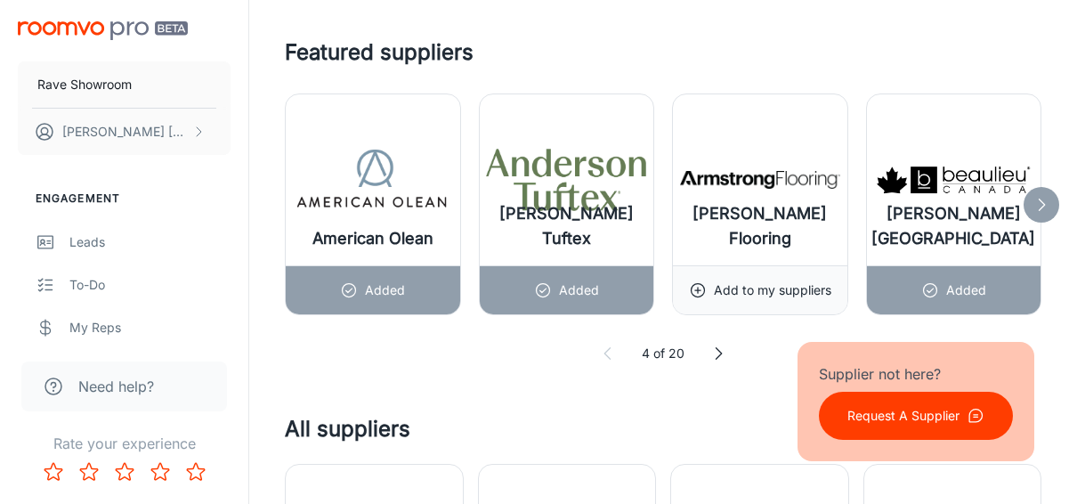
scroll to position [1035, 0]
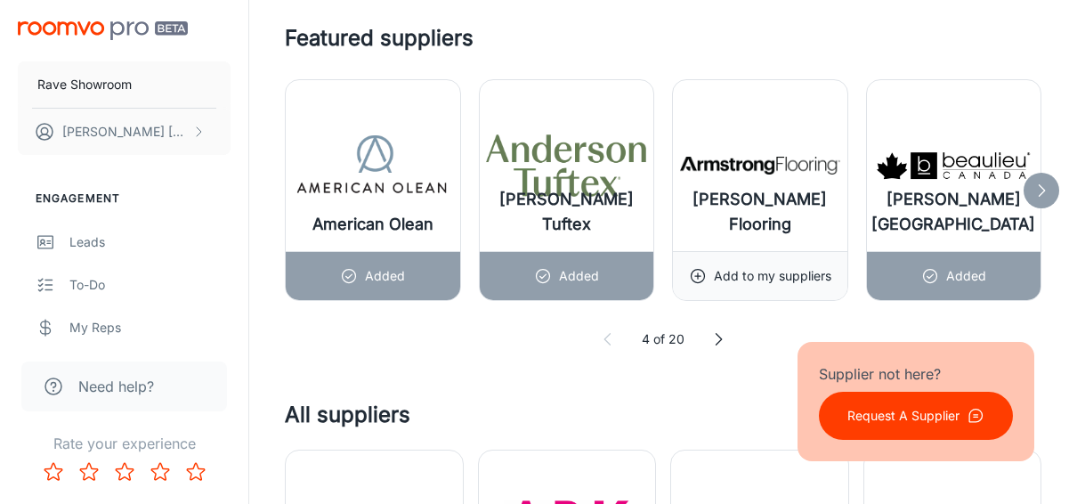
click at [717, 337] on icon at bounding box center [719, 339] width 18 height 18
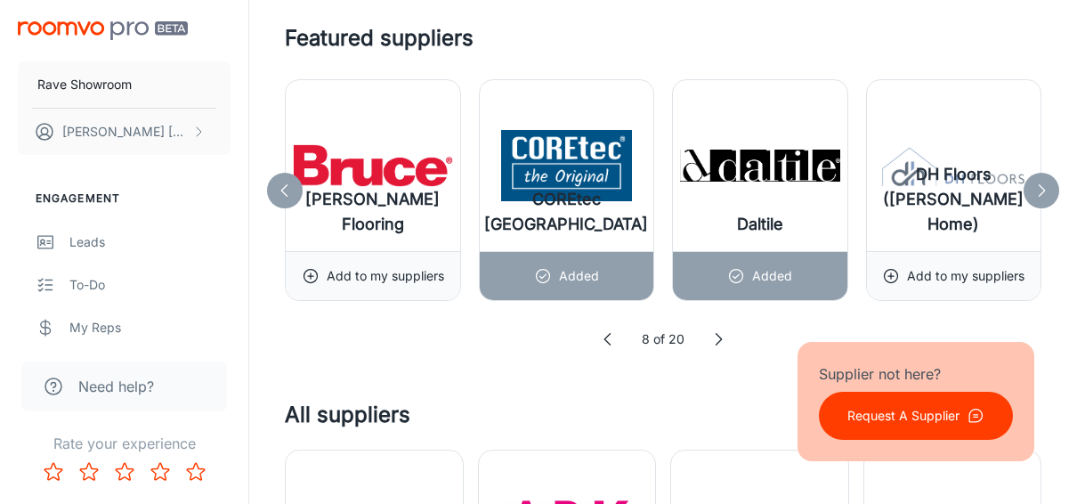
click at [717, 337] on icon at bounding box center [719, 339] width 18 height 18
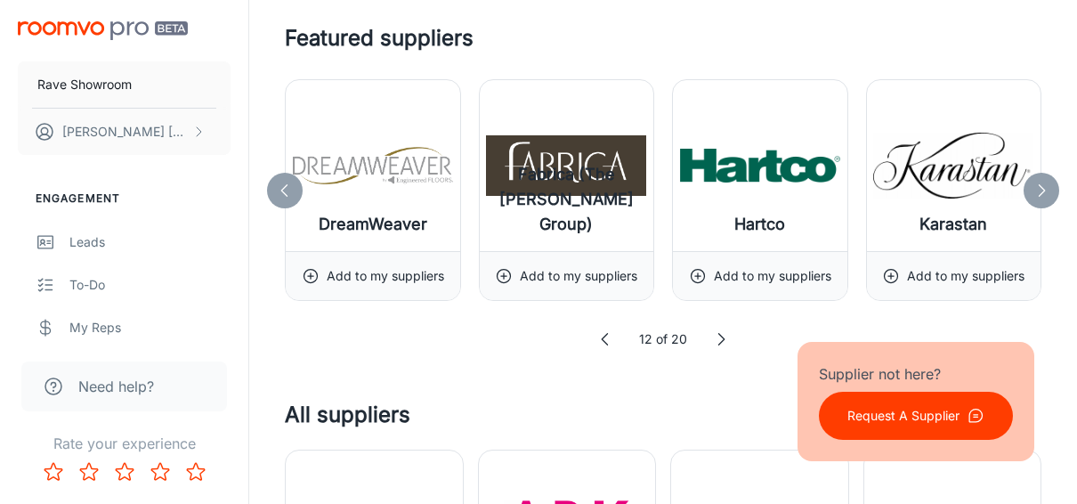
click at [717, 337] on icon at bounding box center [721, 339] width 18 height 18
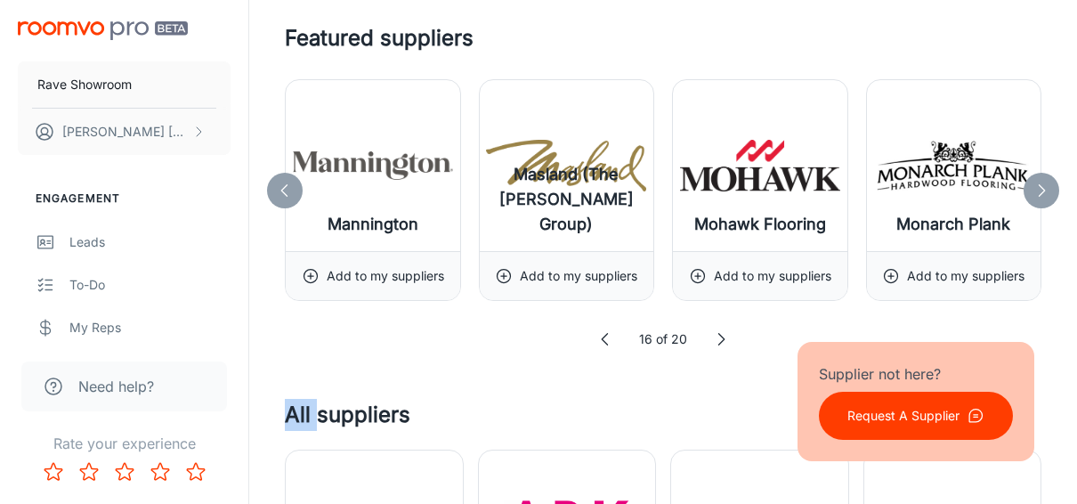
click at [717, 337] on icon at bounding box center [721, 339] width 18 height 18
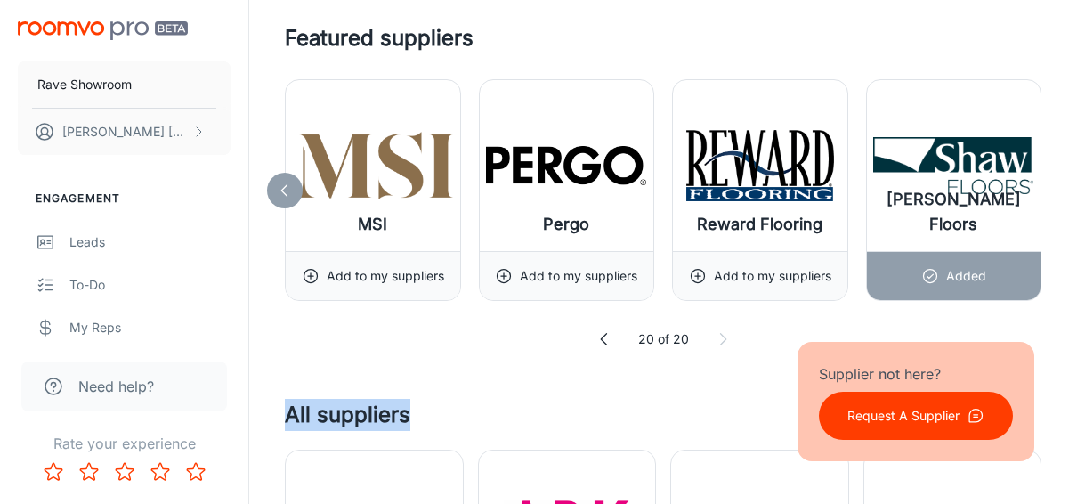
click at [717, 337] on icon at bounding box center [723, 339] width 18 height 18
drag, startPoint x: 717, startPoint y: 337, endPoint x: 610, endPoint y: 332, distance: 106.9
click at [610, 332] on icon at bounding box center [605, 339] width 18 height 18
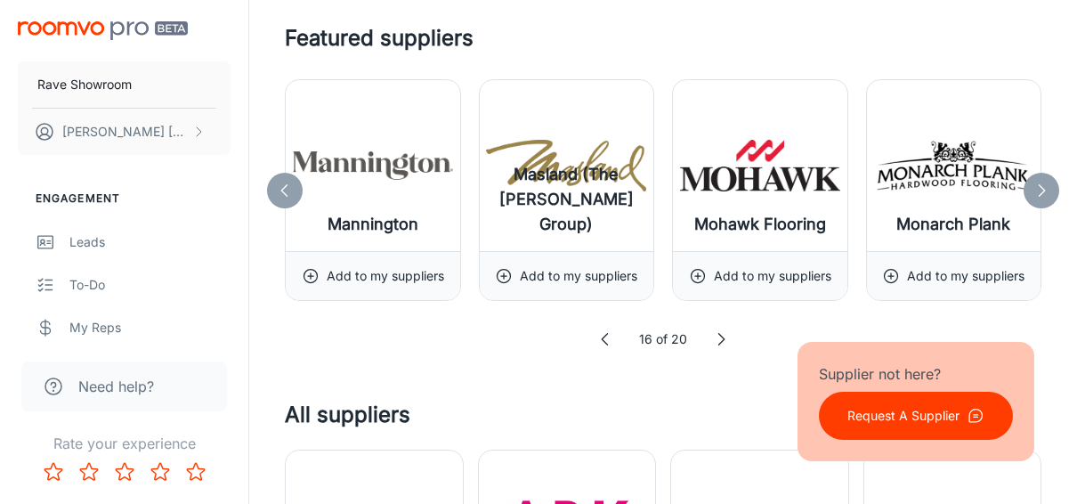
click at [722, 335] on icon at bounding box center [721, 339] width 18 height 18
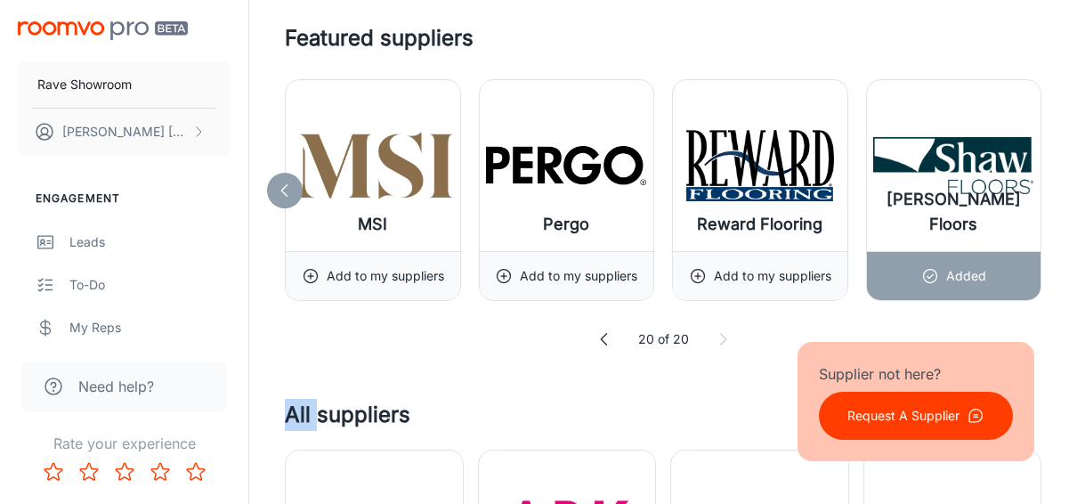
click at [722, 334] on icon at bounding box center [723, 339] width 18 height 18
drag, startPoint x: 722, startPoint y: 334, endPoint x: 597, endPoint y: 337, distance: 124.7
click at [597, 337] on icon at bounding box center [605, 339] width 18 height 18
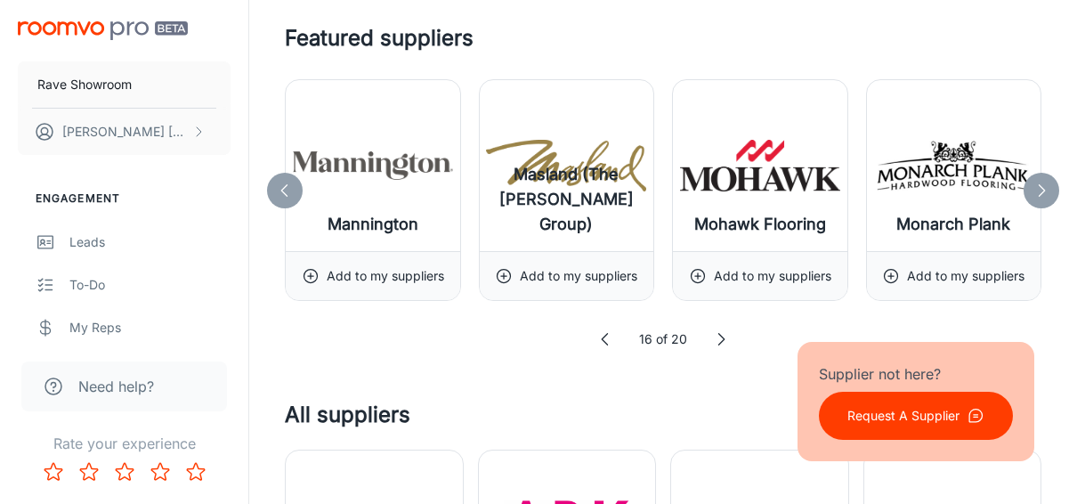
click at [597, 337] on icon at bounding box center [606, 339] width 18 height 18
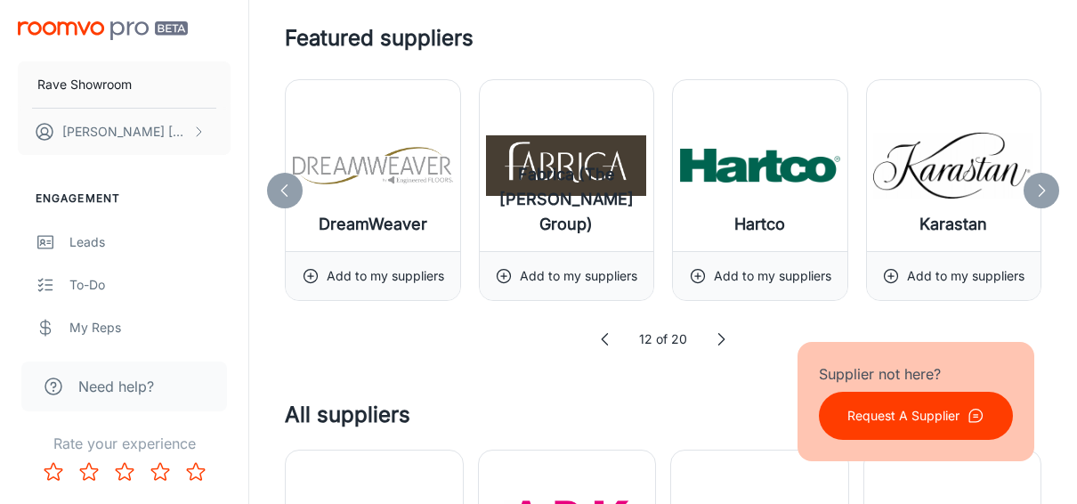
click at [597, 337] on icon at bounding box center [606, 339] width 18 height 18
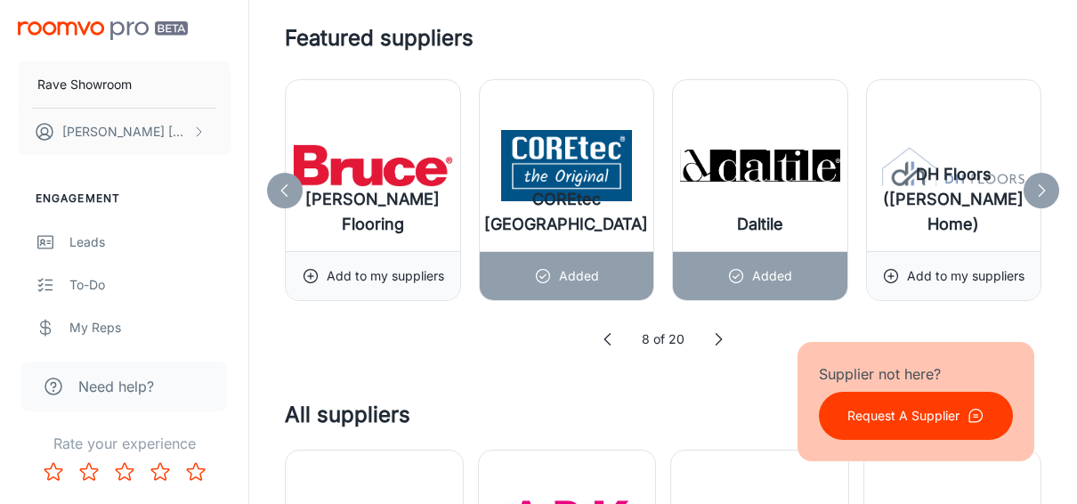
click at [597, 337] on div "8 of 20" at bounding box center [663, 339] width 757 height 20
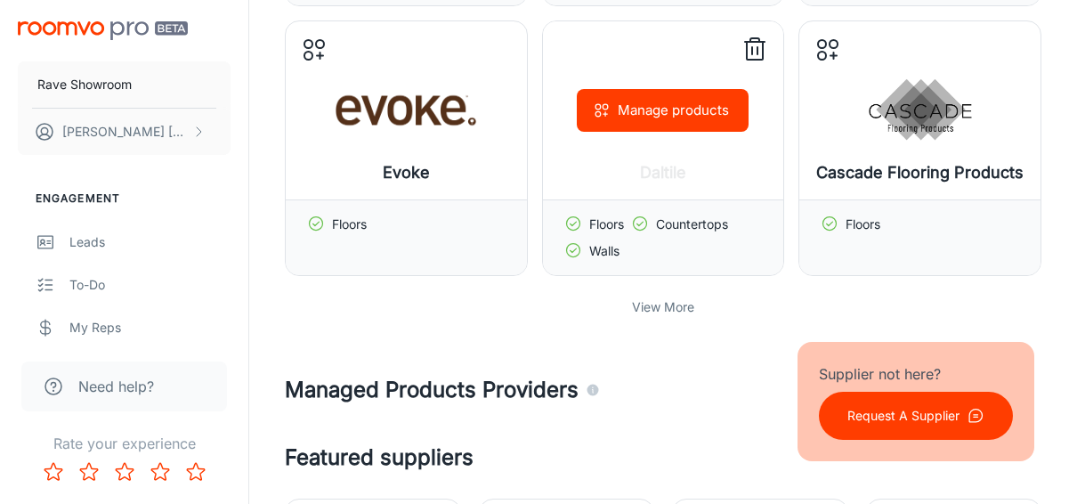
scroll to position [623, 0]
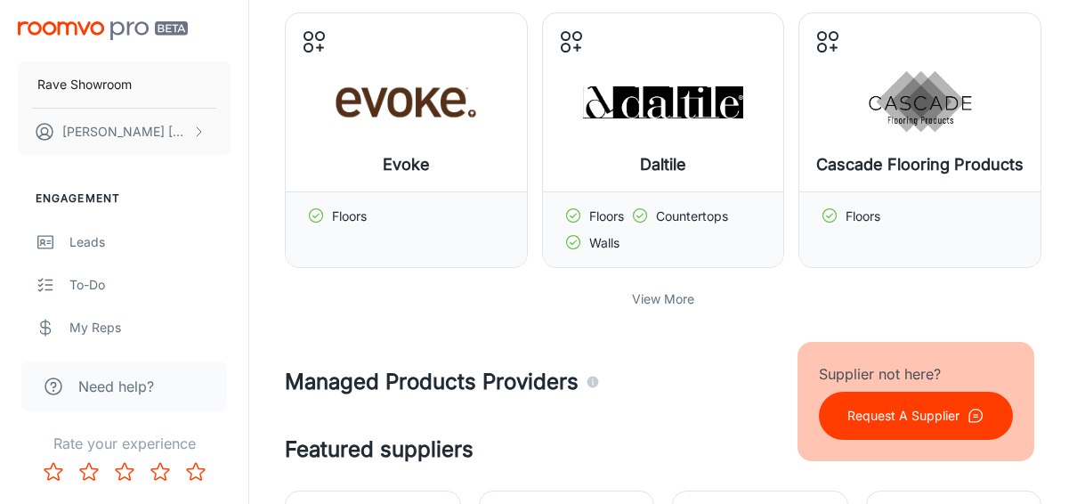
click at [634, 295] on p "View More" at bounding box center [663, 299] width 62 height 20
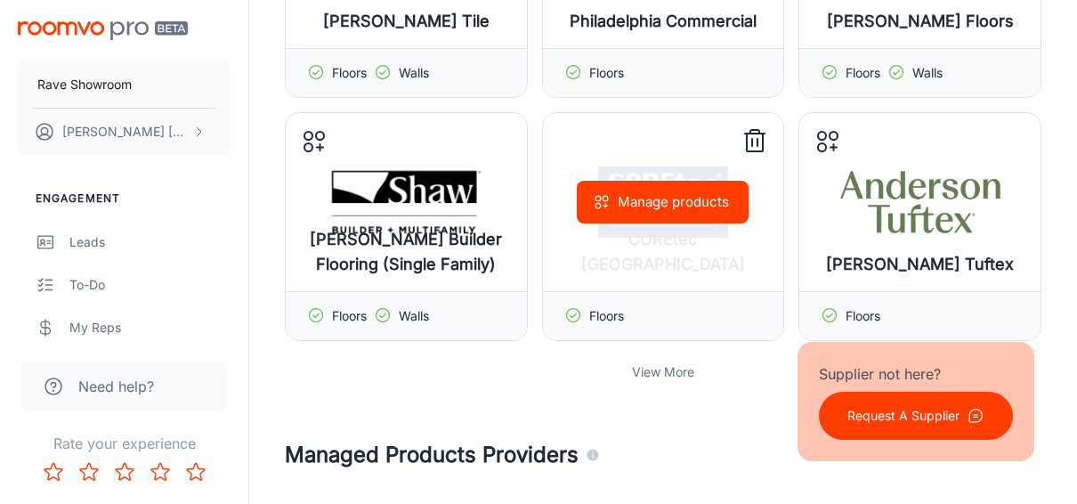
scroll to position [1514, 0]
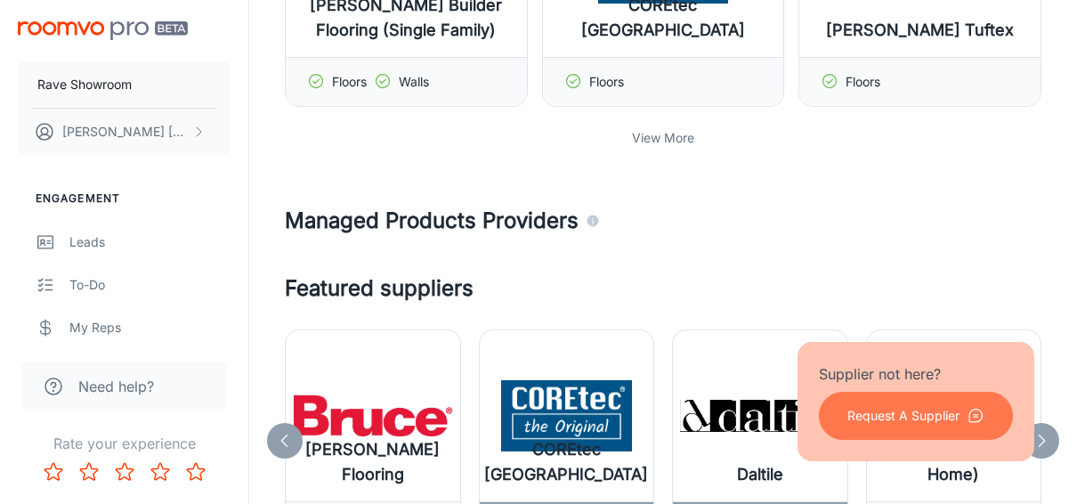
click at [878, 415] on p "Request A Supplier" at bounding box center [904, 416] width 112 height 20
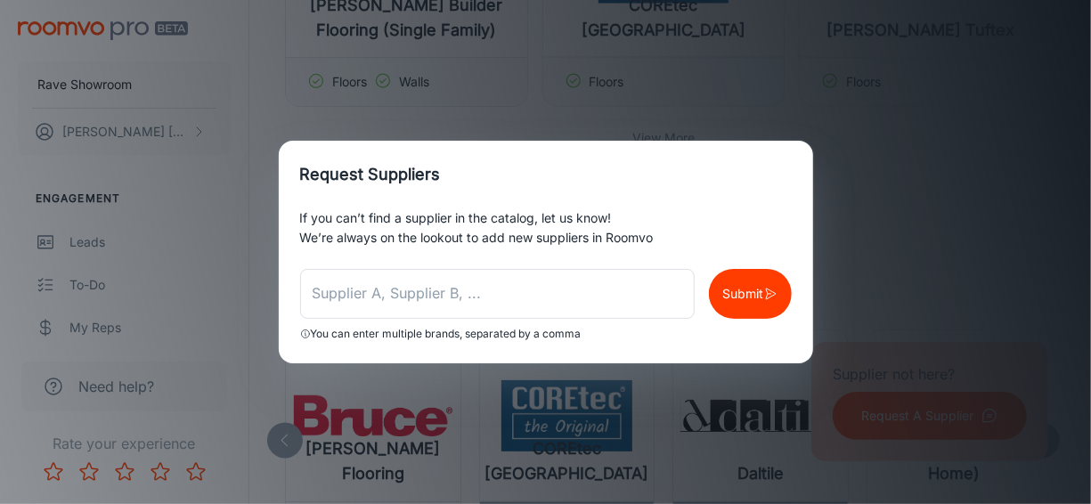
click at [993, 175] on div "Request Suppliers If you can’t find a supplier in the catalog, let us know! We’…" at bounding box center [545, 252] width 1091 height 504
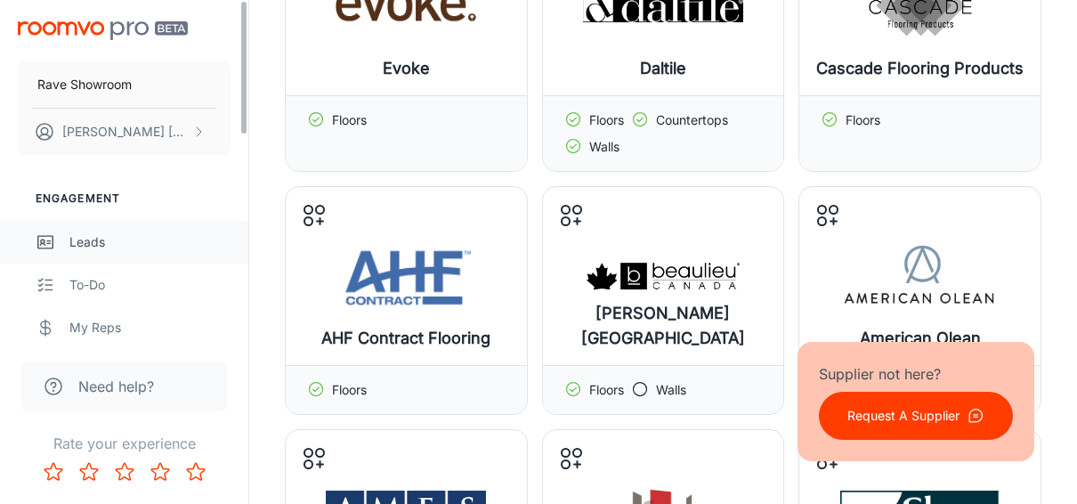
scroll to position [712, 0]
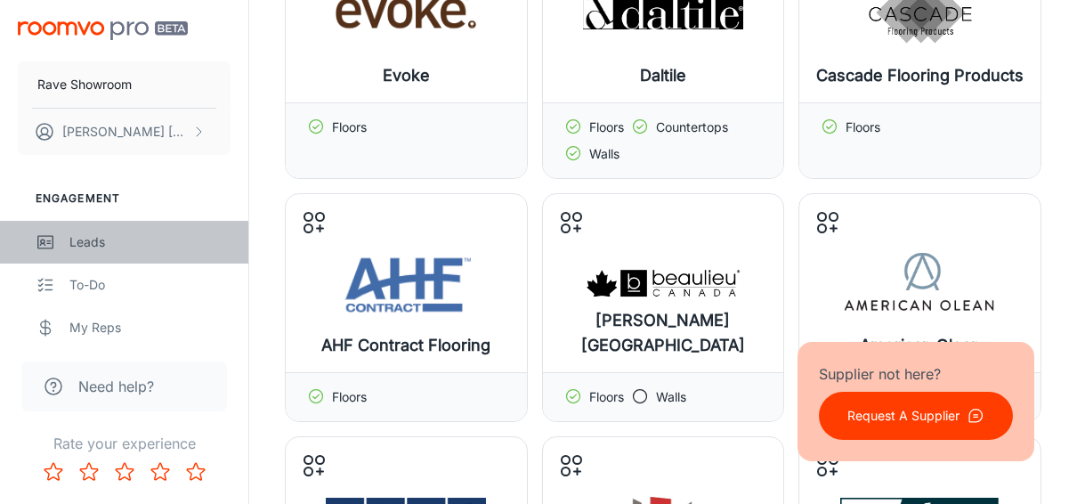
click at [115, 238] on div "Leads" at bounding box center [149, 242] width 161 height 20
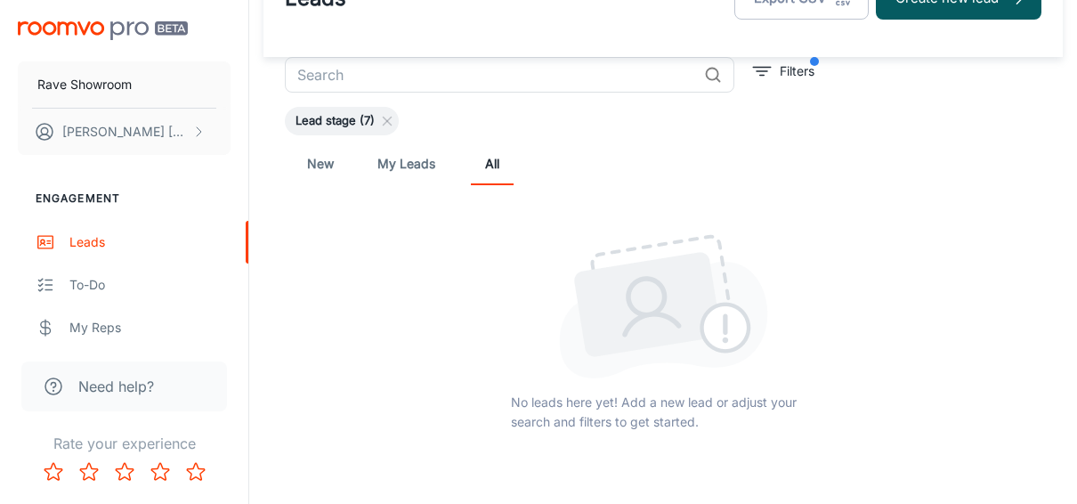
scroll to position [143, 0]
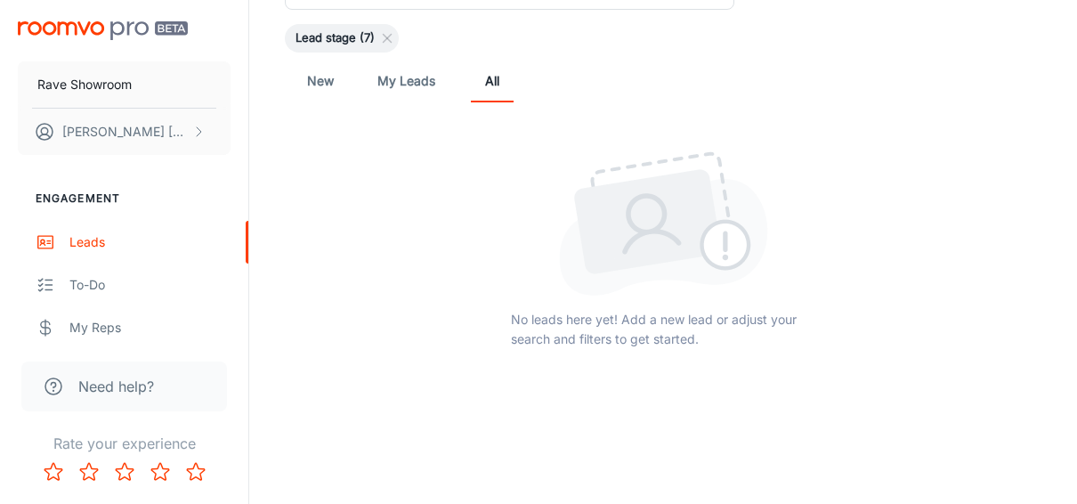
click at [325, 48] on div "Lead stage (7)" at bounding box center [342, 38] width 114 height 28
click at [410, 82] on link "My Leads" at bounding box center [407, 81] width 58 height 43
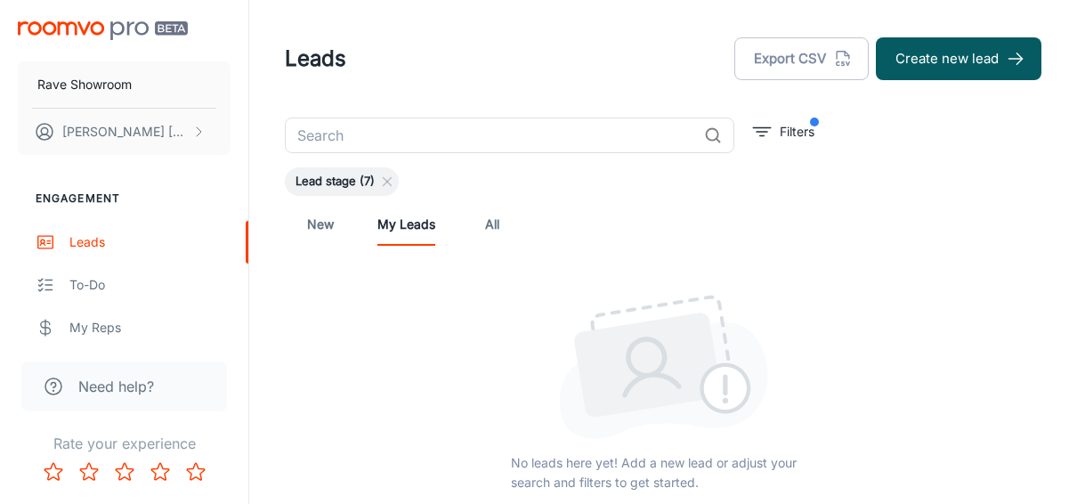
click at [322, 220] on link "New" at bounding box center [320, 224] width 43 height 43
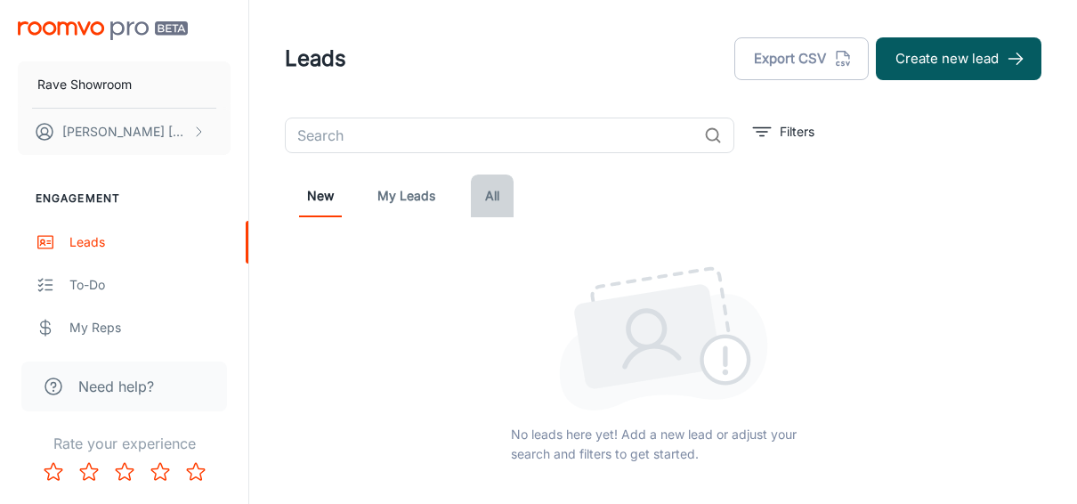
click at [494, 194] on link "All" at bounding box center [492, 196] width 43 height 43
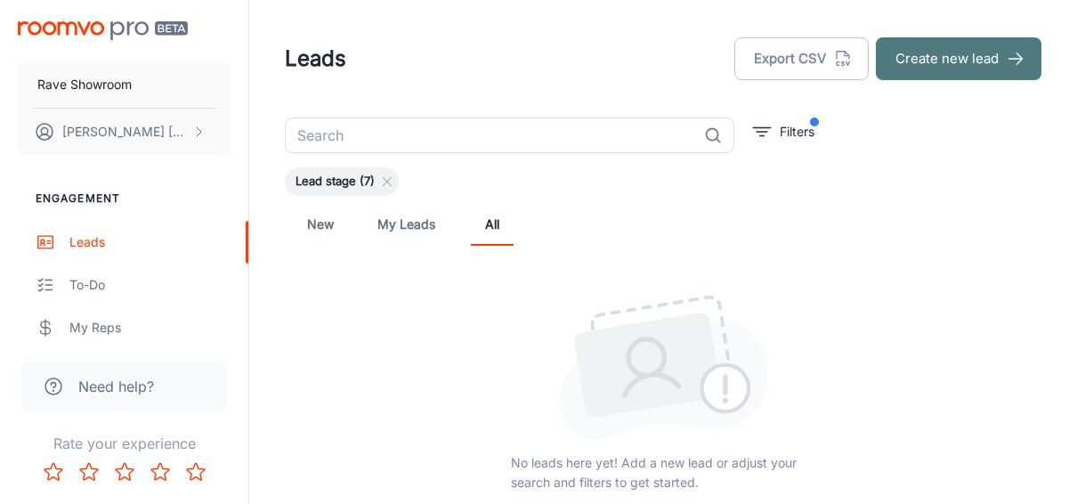
click at [942, 66] on button "Create new lead" at bounding box center [959, 58] width 166 height 43
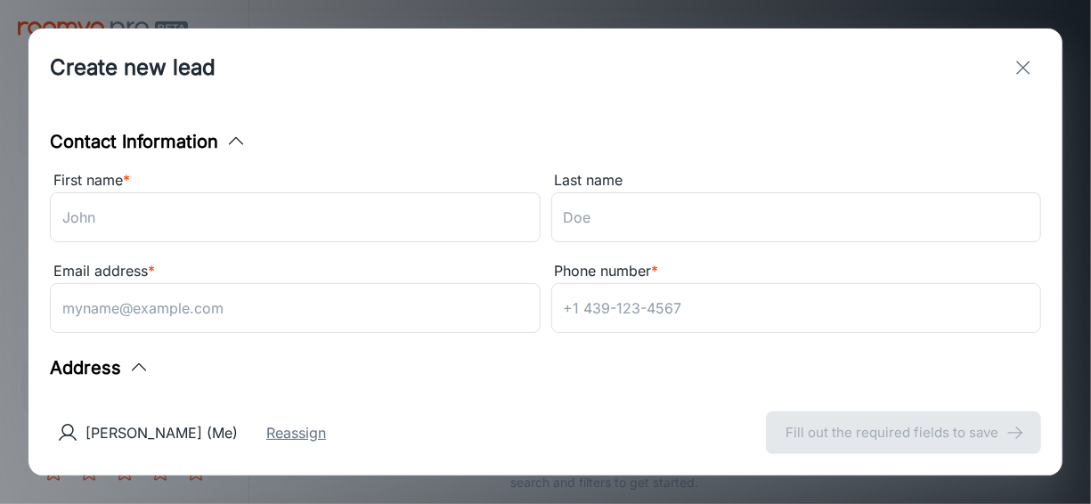
click at [279, 428] on button "Reassign" at bounding box center [296, 432] width 60 height 21
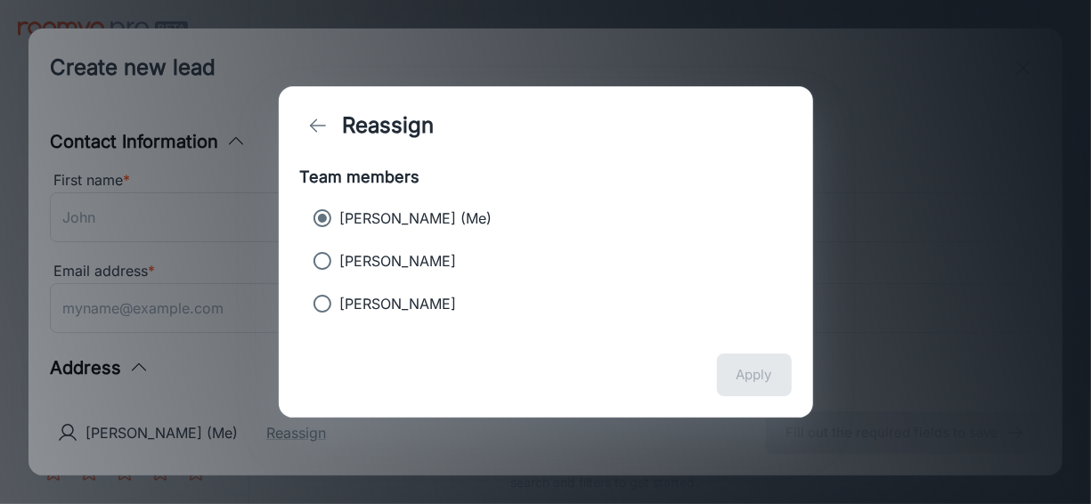
click at [315, 130] on polyline "back" at bounding box center [313, 125] width 6 height 12
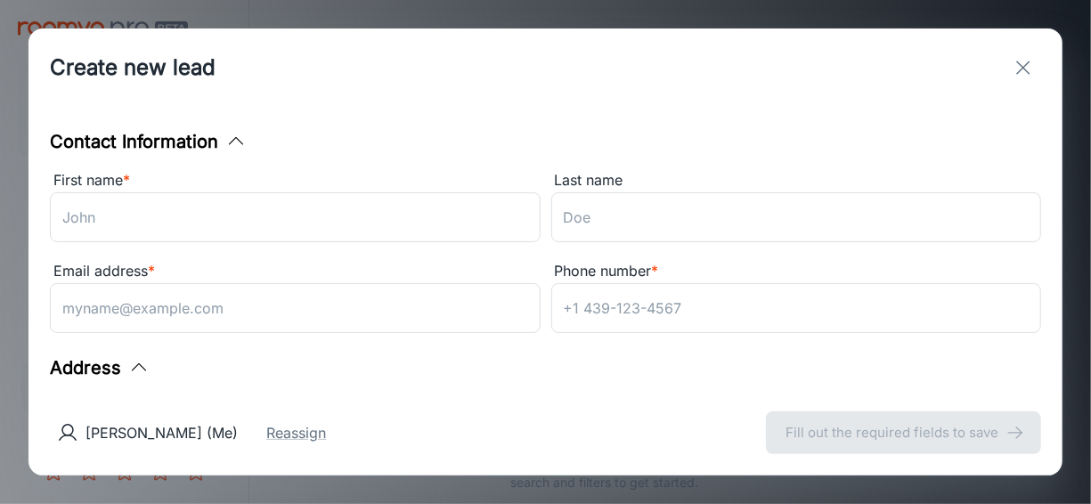
click at [1022, 67] on line "exit" at bounding box center [1023, 67] width 12 height 12
